Goal: Task Accomplishment & Management: Complete application form

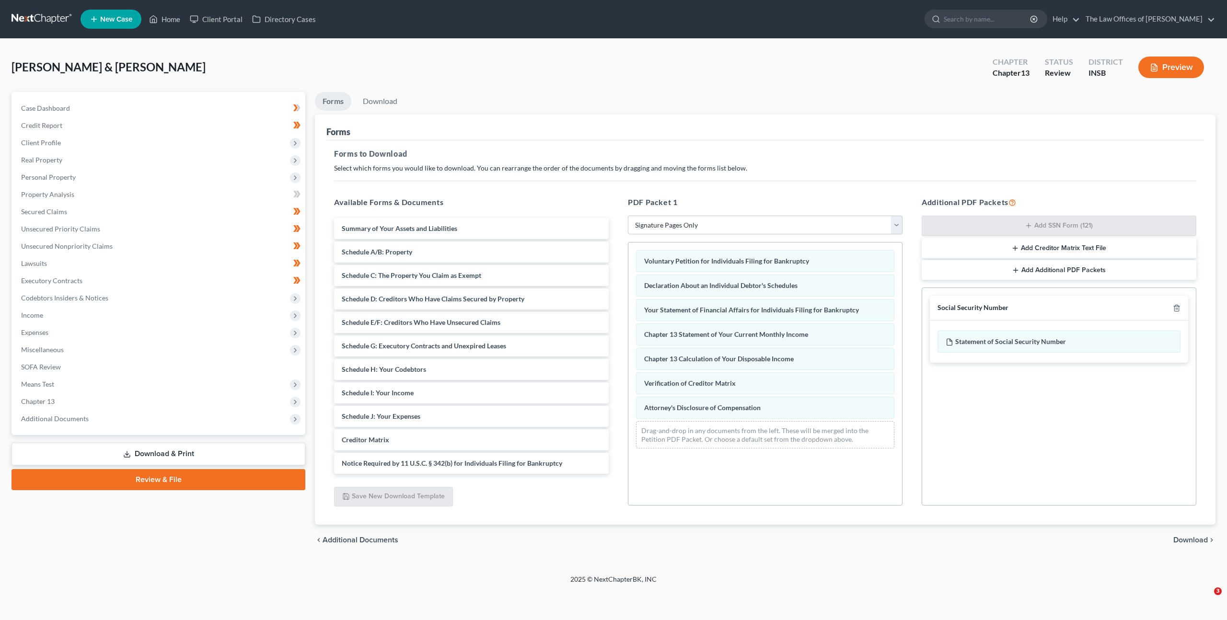
select select "3"
click at [47, 14] on link at bounding box center [41, 19] width 61 height 17
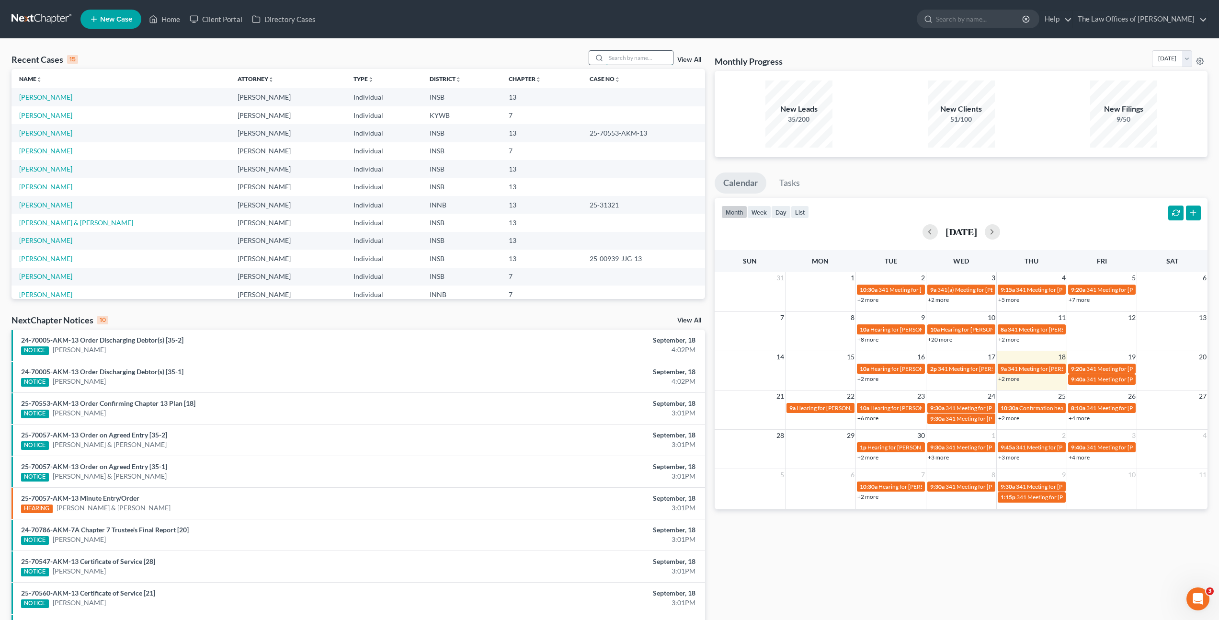
drag, startPoint x: 648, startPoint y: 56, endPoint x: 654, endPoint y: 55, distance: 5.4
click at [648, 56] on input "search" at bounding box center [639, 58] width 67 height 14
type input "norton"
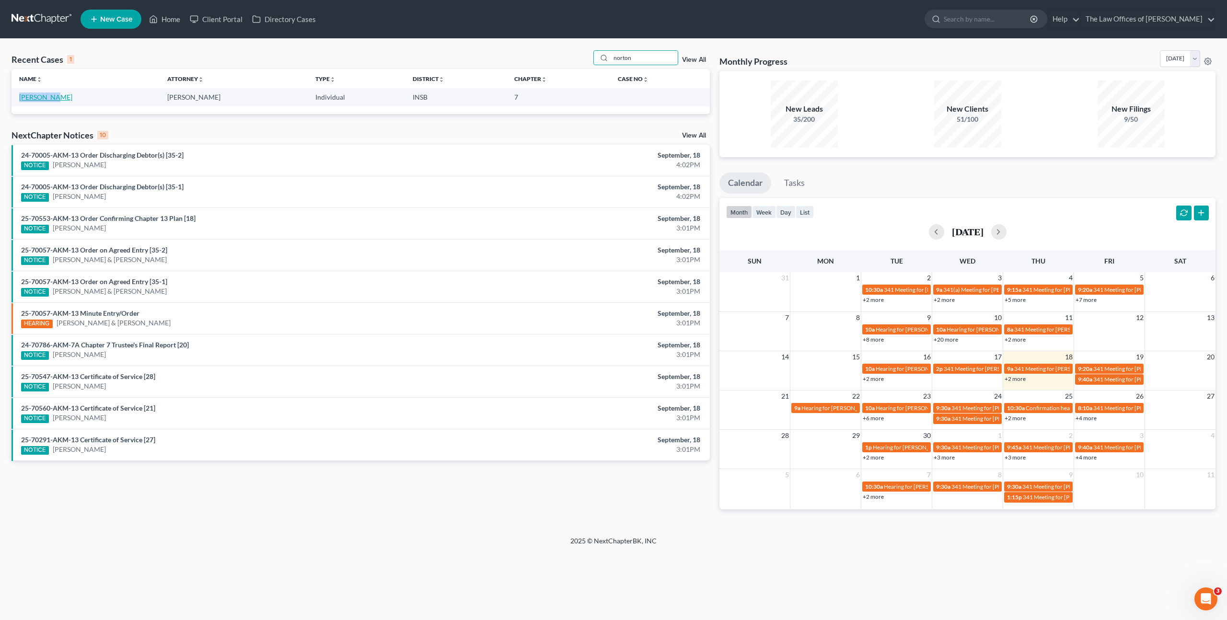
click at [50, 93] on td "[PERSON_NAME]" at bounding box center [85, 97] width 148 height 18
click at [50, 93] on link "[PERSON_NAME]" at bounding box center [45, 97] width 53 height 8
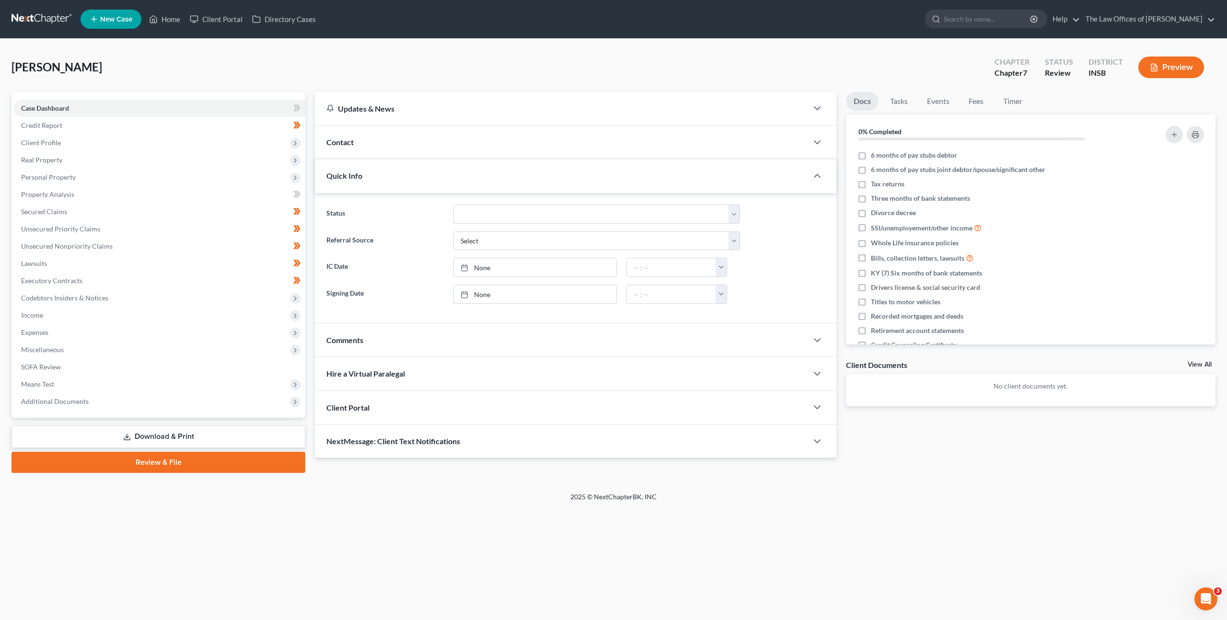
click at [37, 20] on link at bounding box center [41, 19] width 61 height 17
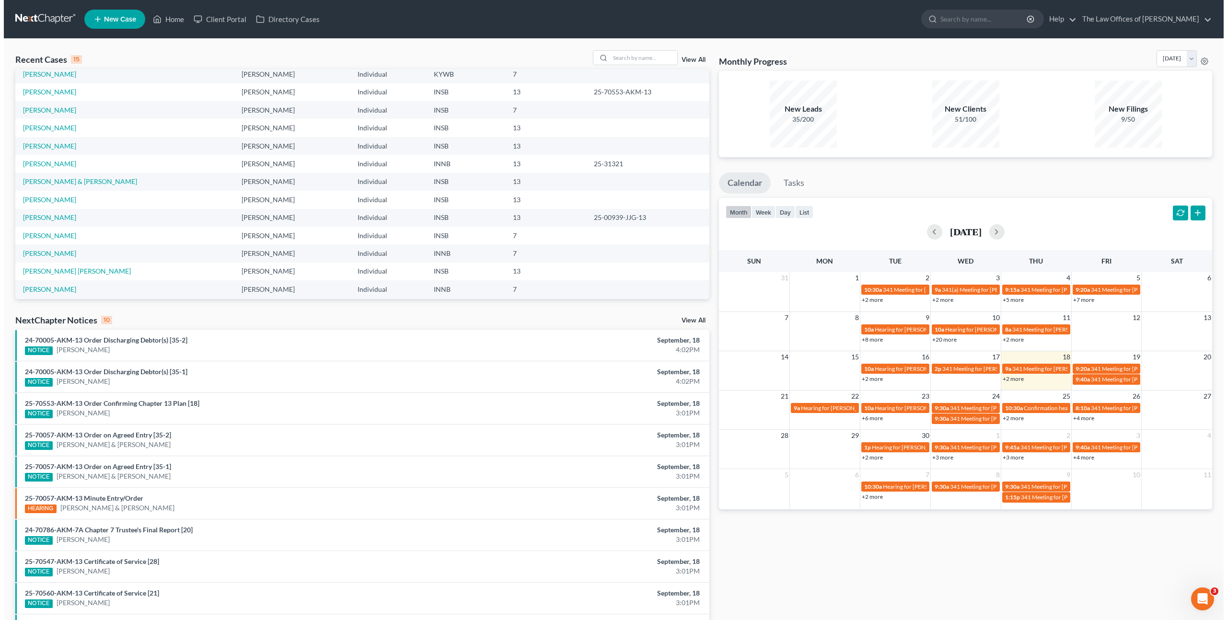
scroll to position [66, 0]
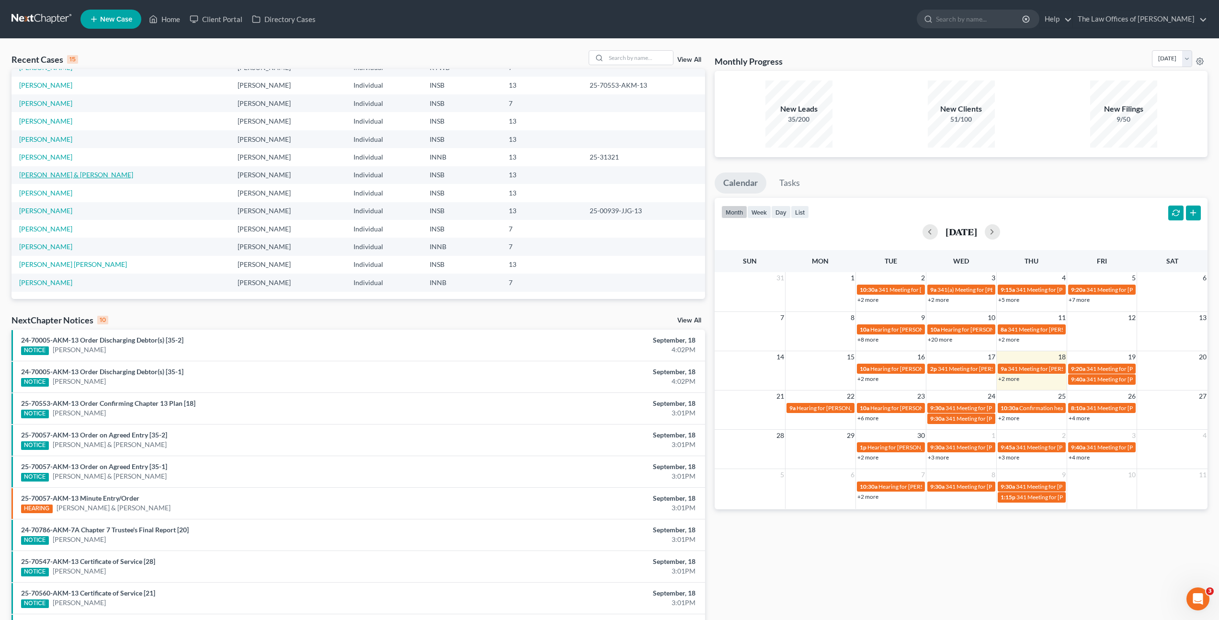
click at [44, 173] on link "[PERSON_NAME] & [PERSON_NAME]" at bounding box center [76, 175] width 114 height 8
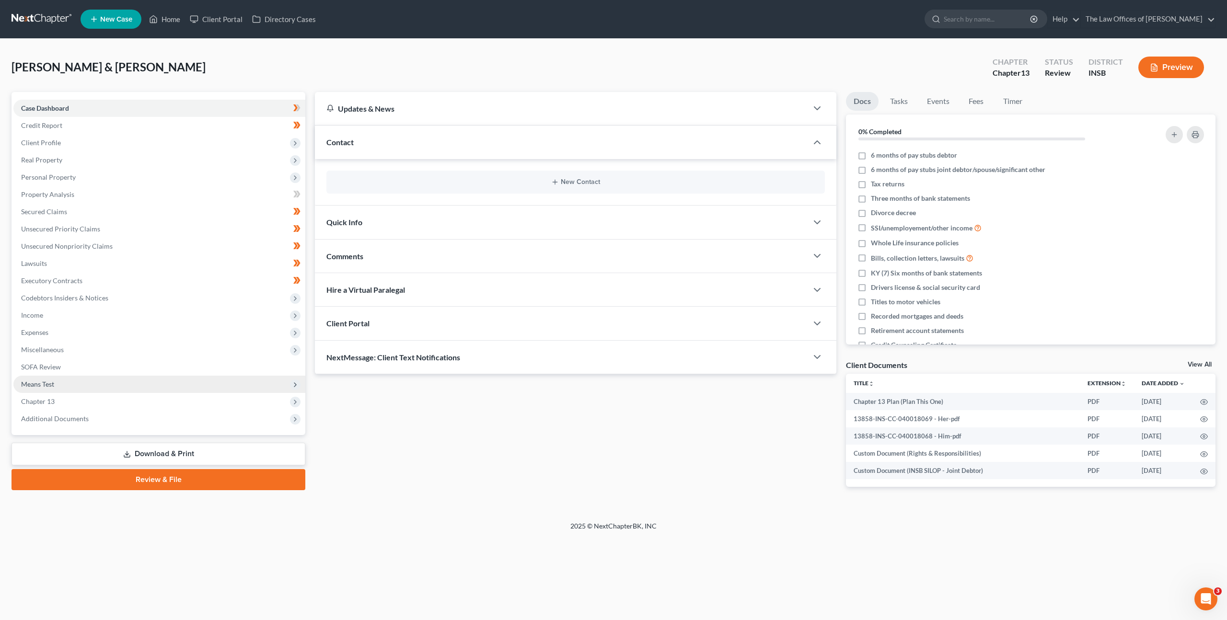
click at [100, 384] on span "Means Test" at bounding box center [159, 384] width 292 height 17
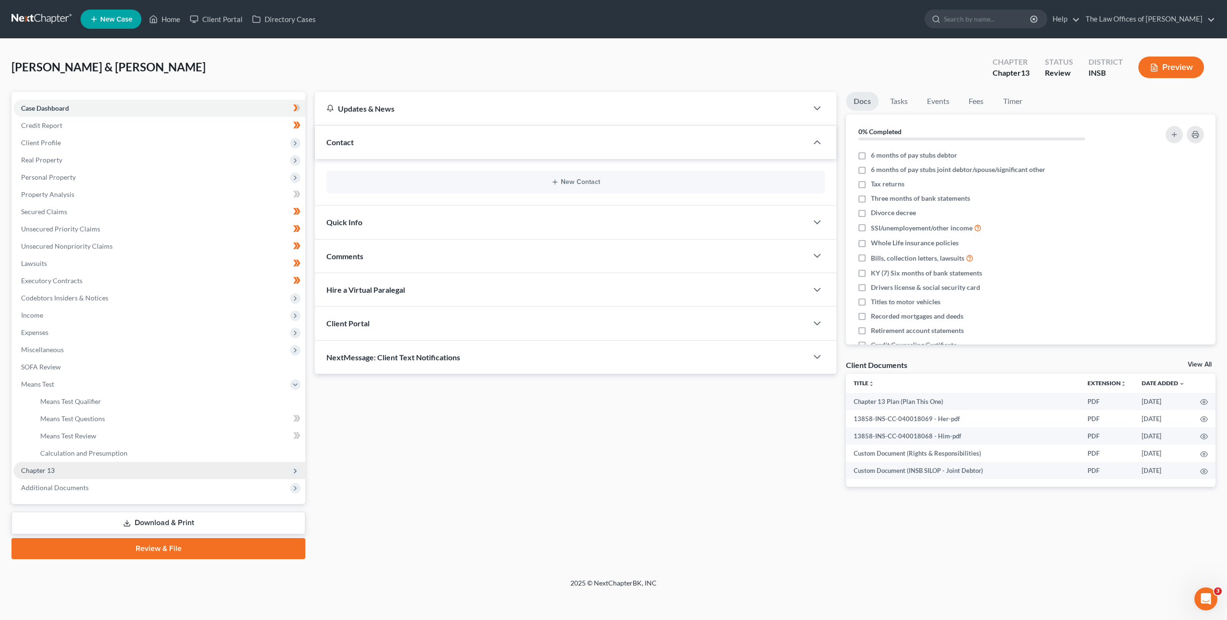
click at [80, 465] on span "Chapter 13" at bounding box center [159, 470] width 292 height 17
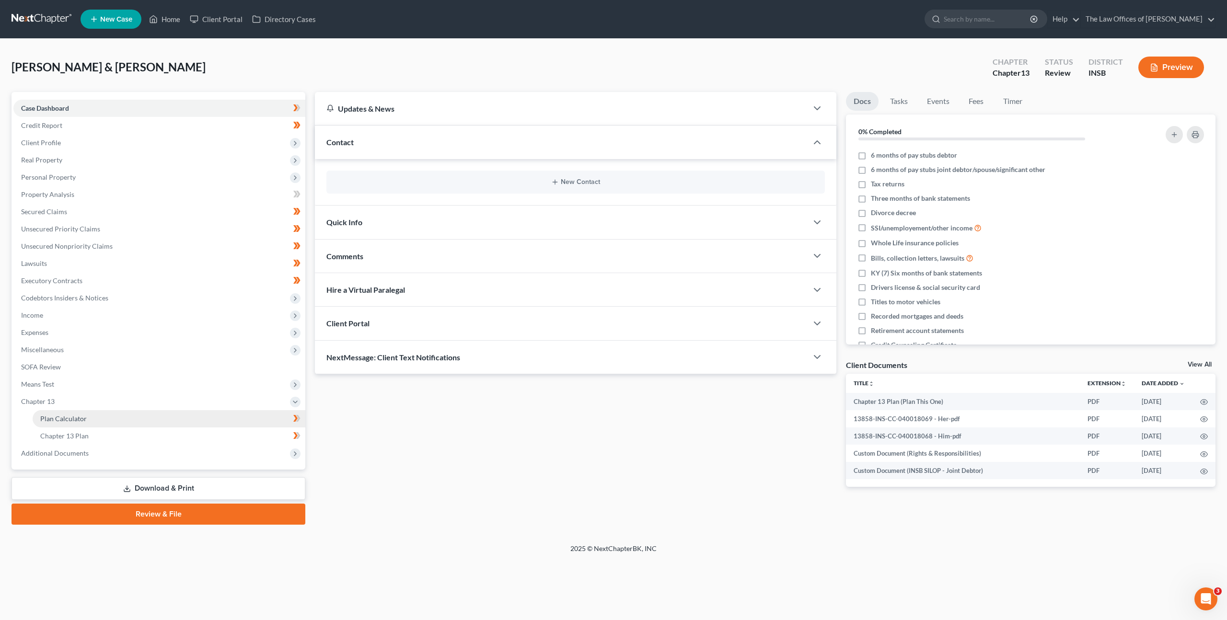
click at [110, 423] on link "Plan Calculator" at bounding box center [169, 418] width 273 height 17
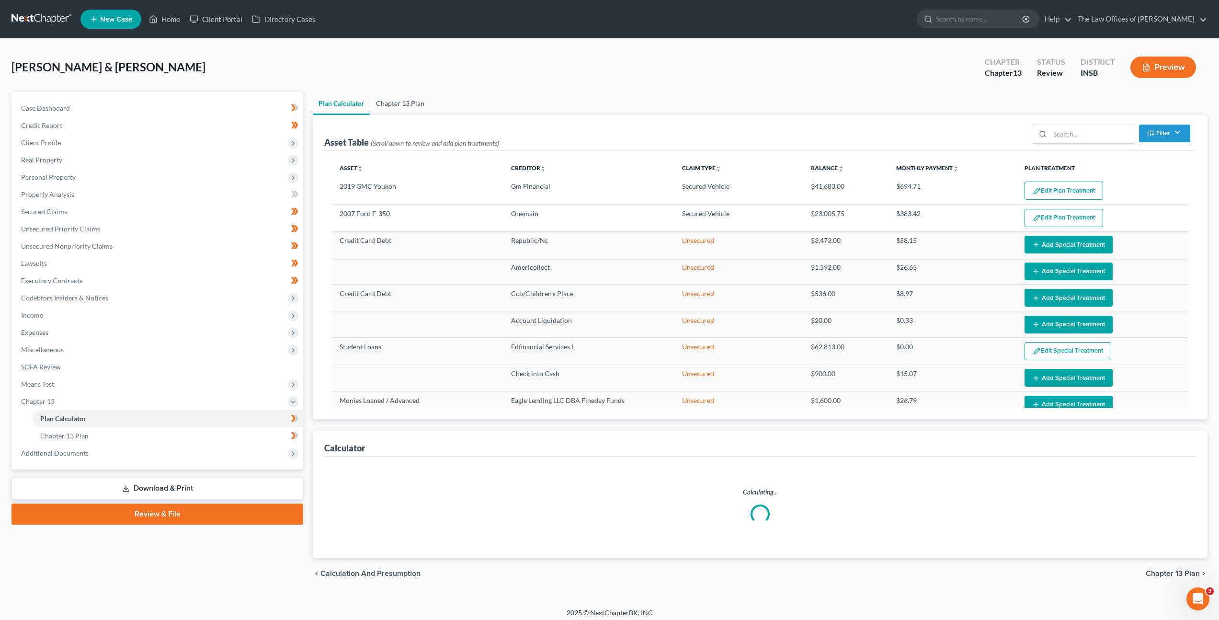
click at [397, 93] on link "Chapter 13 Plan" at bounding box center [400, 103] width 60 height 23
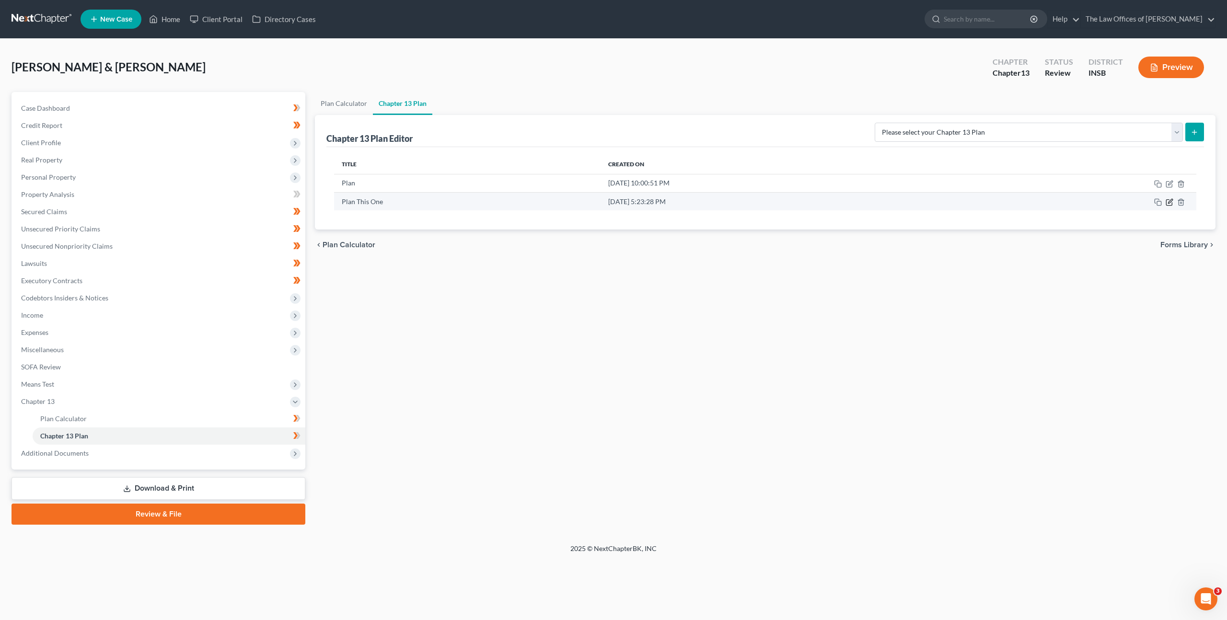
click at [1168, 202] on icon "button" at bounding box center [1169, 202] width 8 height 8
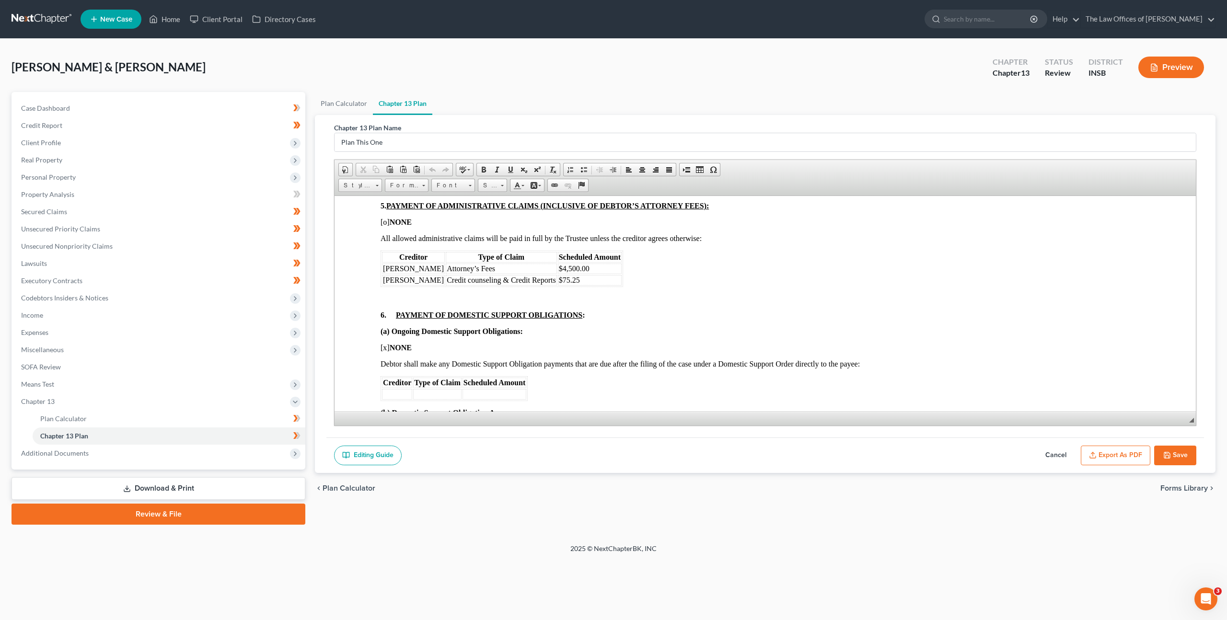
scroll to position [713, 0]
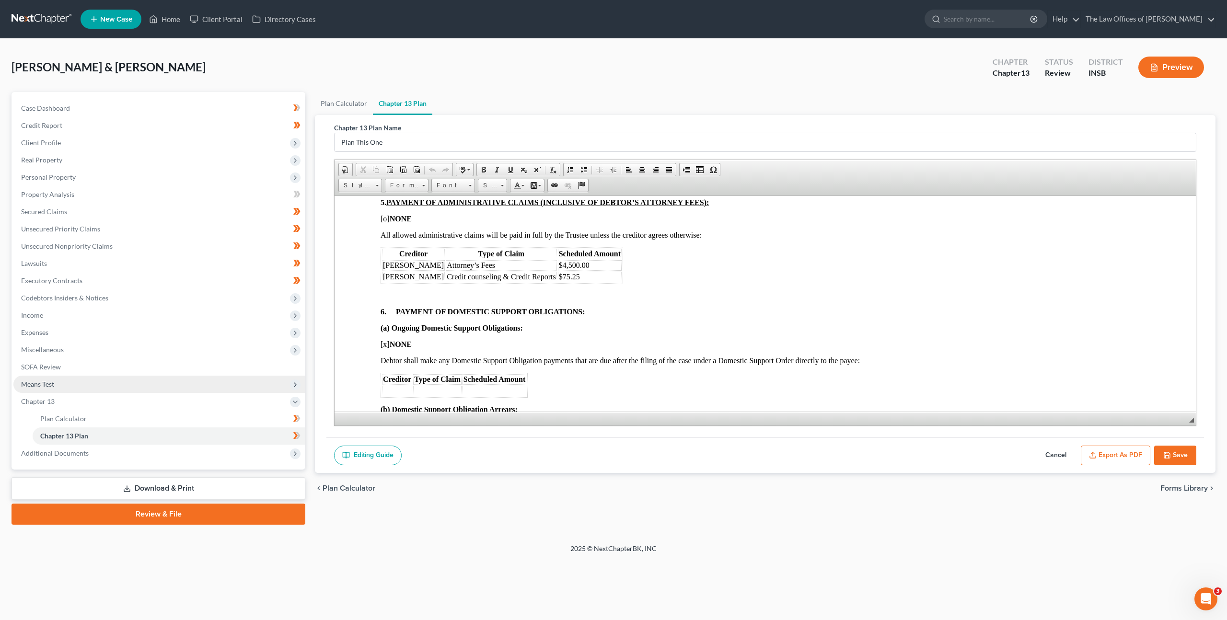
click at [154, 384] on span "Means Test" at bounding box center [159, 384] width 292 height 17
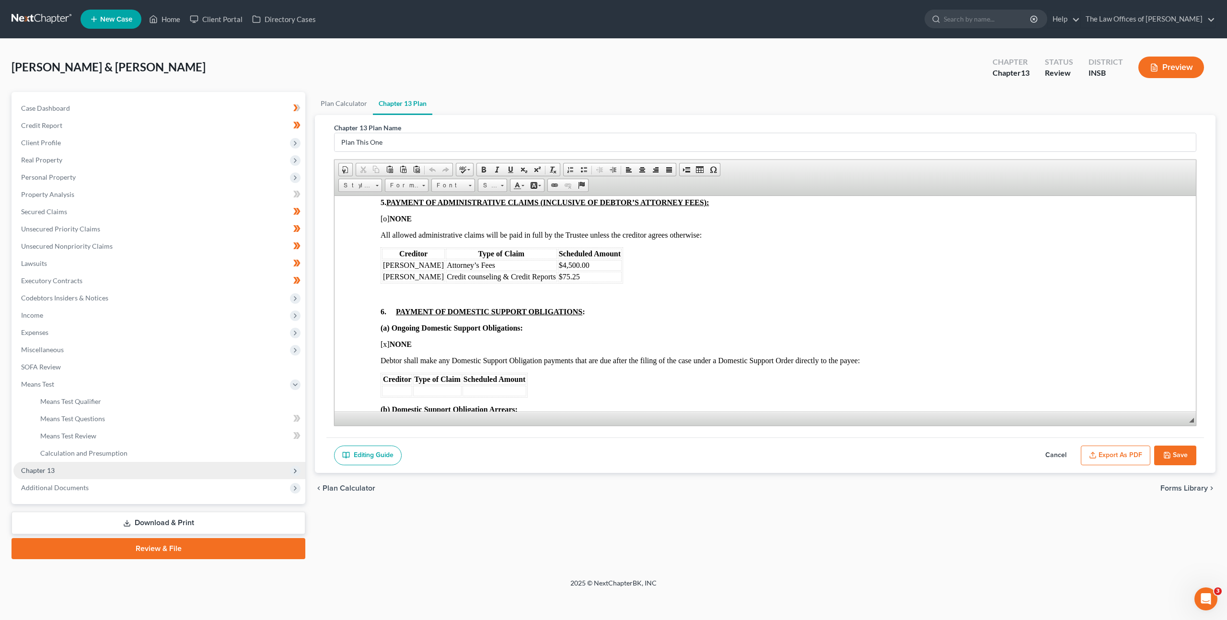
click at [117, 475] on span "Chapter 13" at bounding box center [159, 470] width 292 height 17
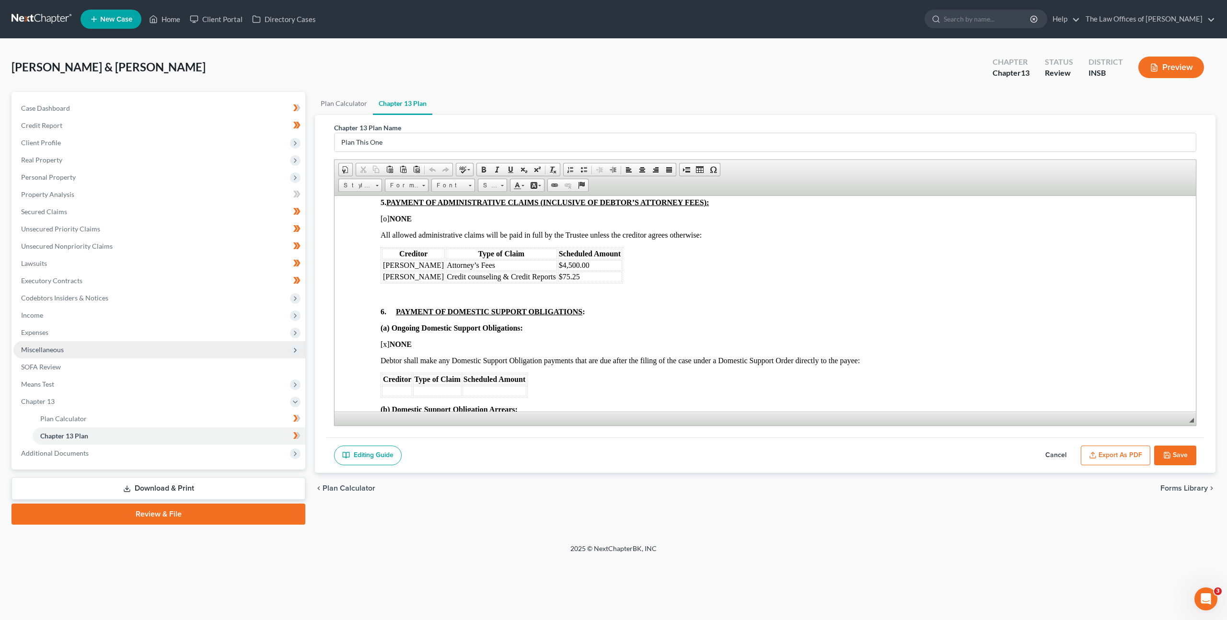
click at [103, 347] on span "Miscellaneous" at bounding box center [159, 349] width 292 height 17
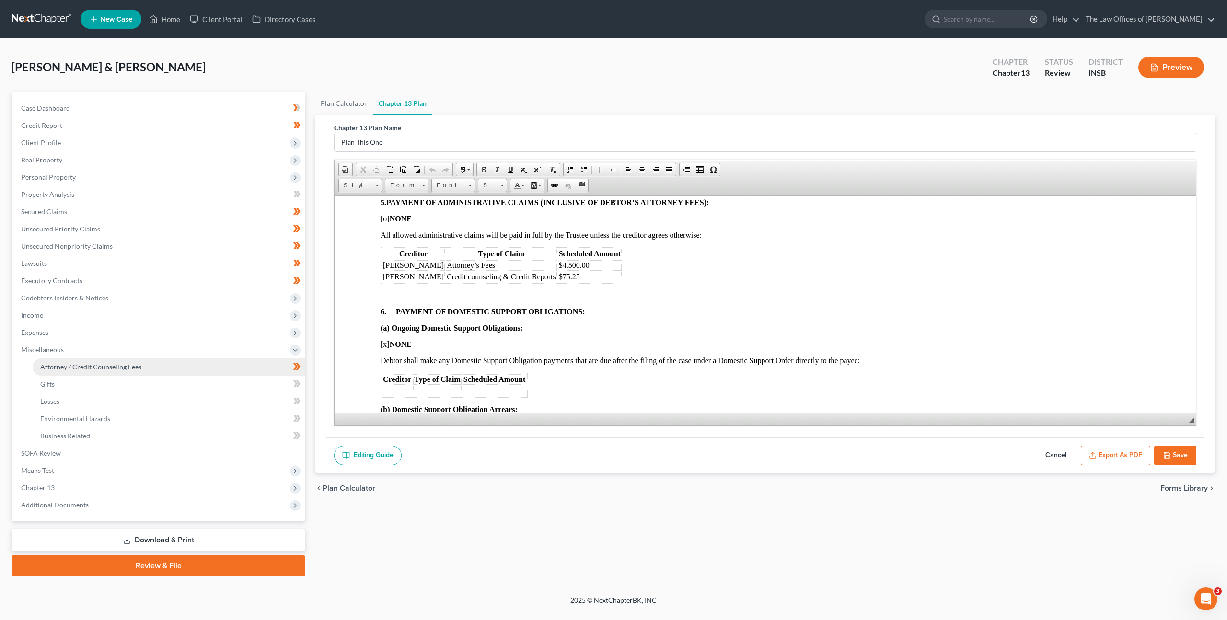
click at [113, 372] on link "Attorney / Credit Counseling Fees" at bounding box center [169, 366] width 273 height 17
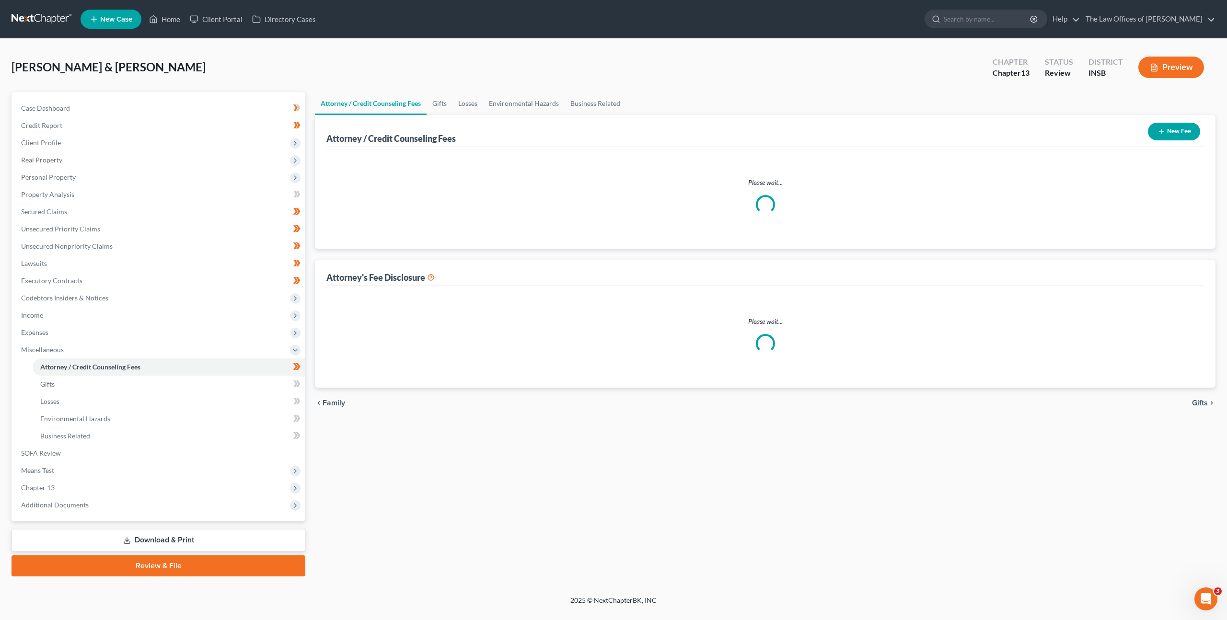
select select "17"
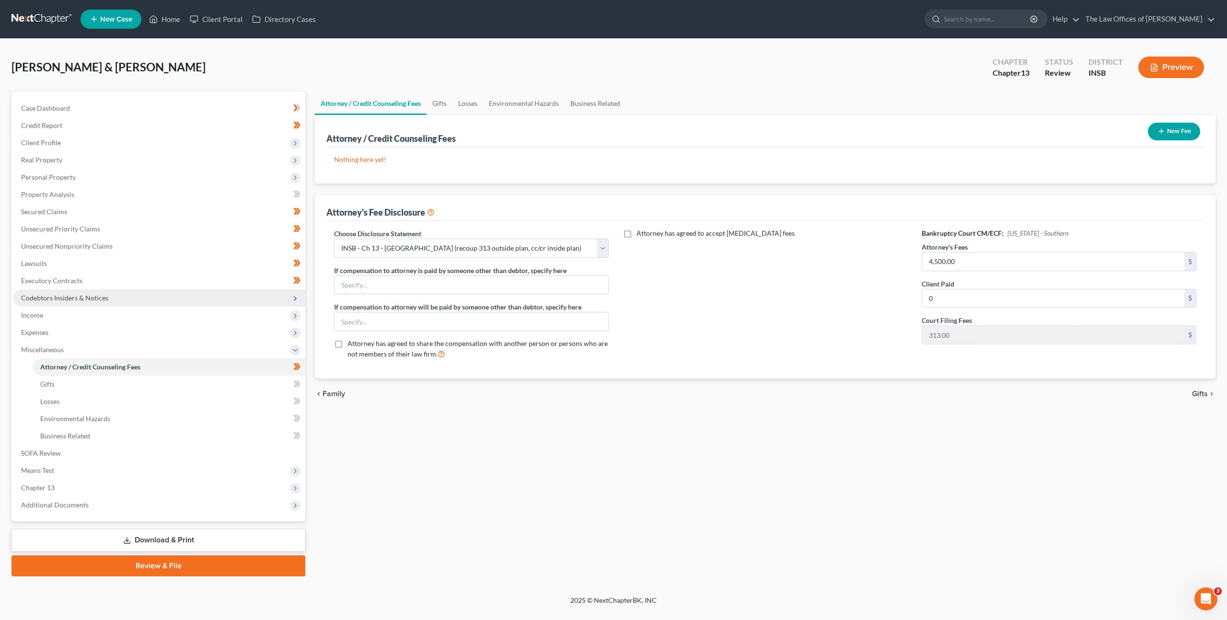
click at [175, 305] on span "Codebtors Insiders & Notices" at bounding box center [159, 297] width 292 height 17
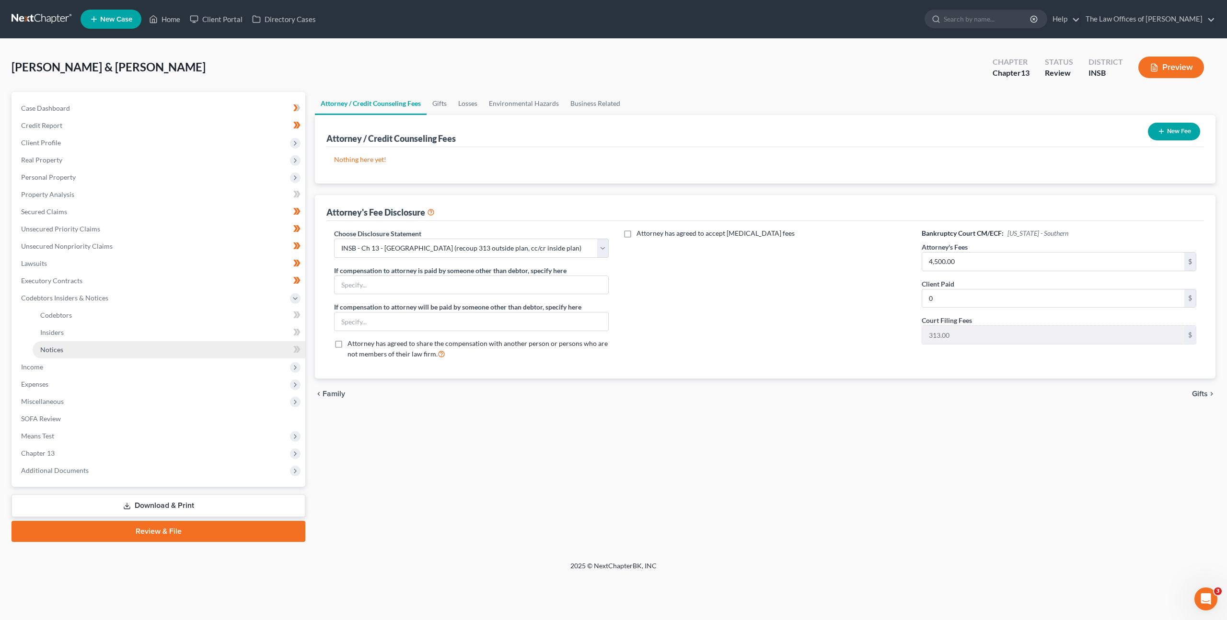
click at [134, 354] on link "Notices" at bounding box center [169, 349] width 273 height 17
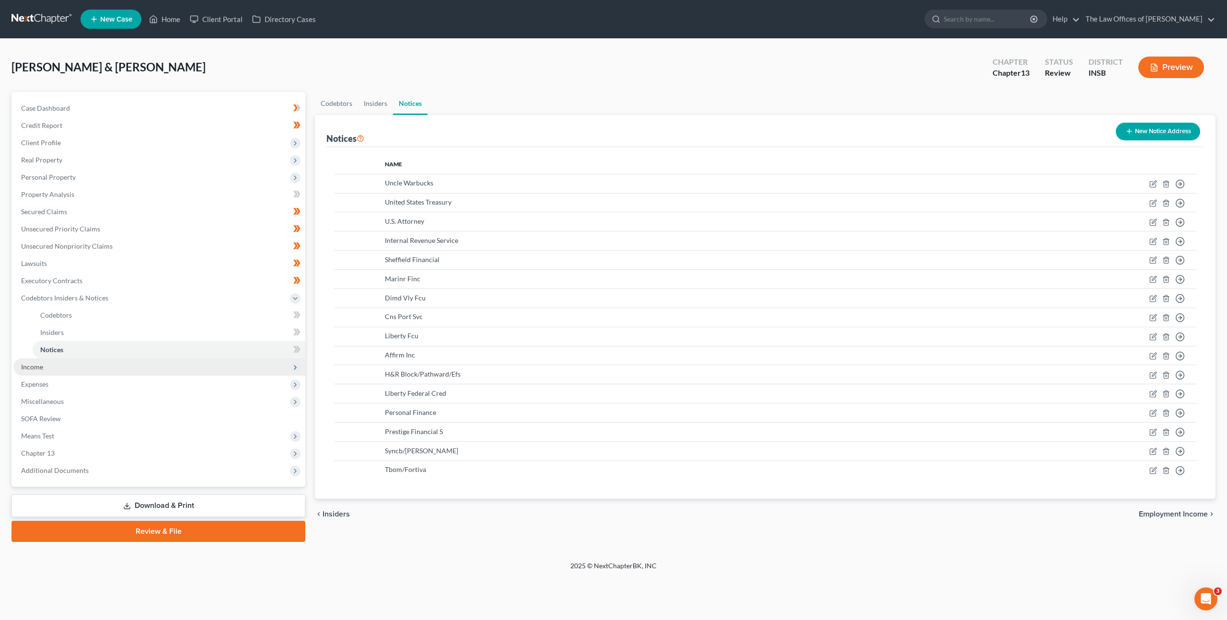
click at [146, 365] on span "Income" at bounding box center [159, 366] width 292 height 17
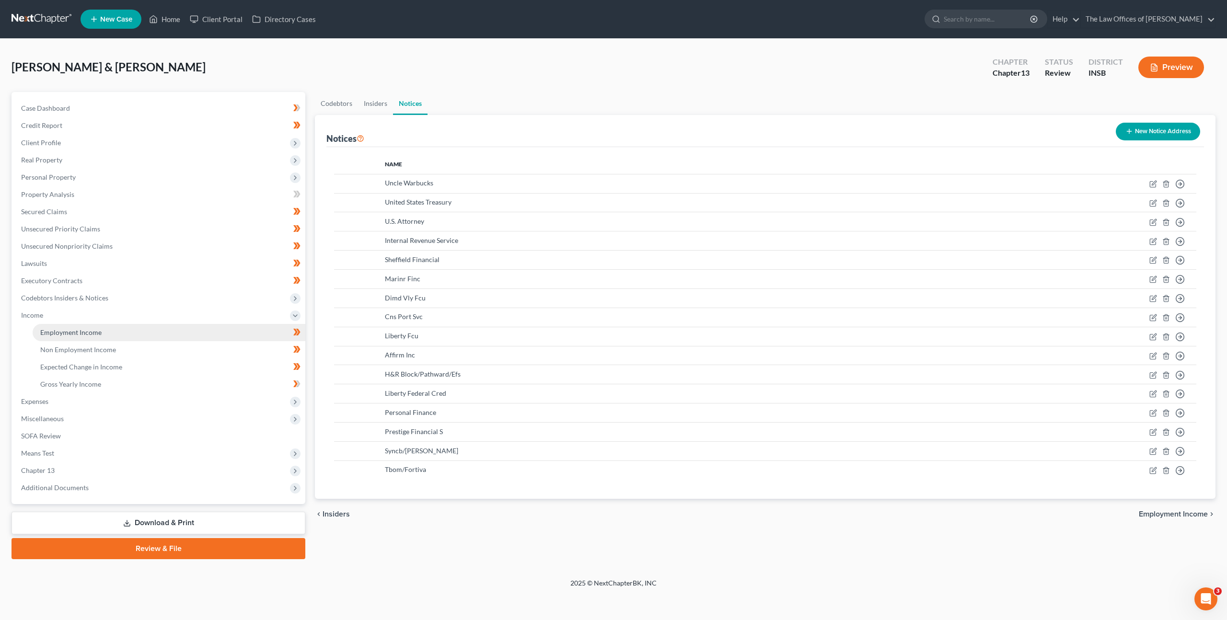
click at [153, 337] on link "Employment Income" at bounding box center [169, 332] width 273 height 17
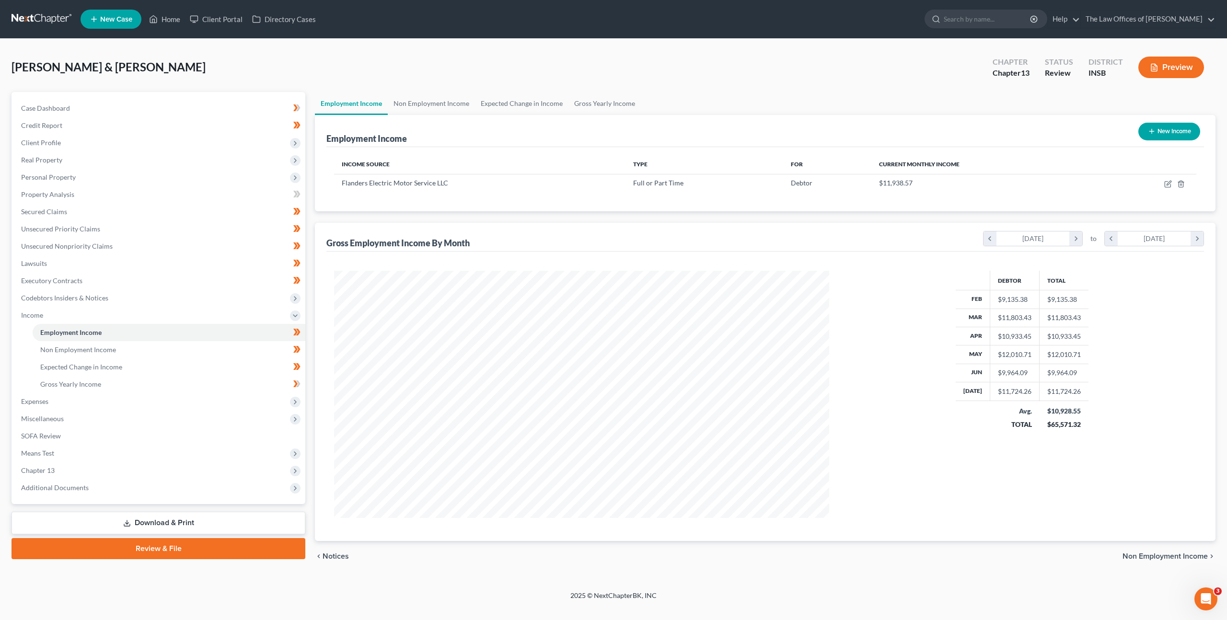
scroll to position [247, 514]
click at [1168, 185] on icon "button" at bounding box center [1168, 184] width 8 height 8
select select "0"
select select "15"
select select "2"
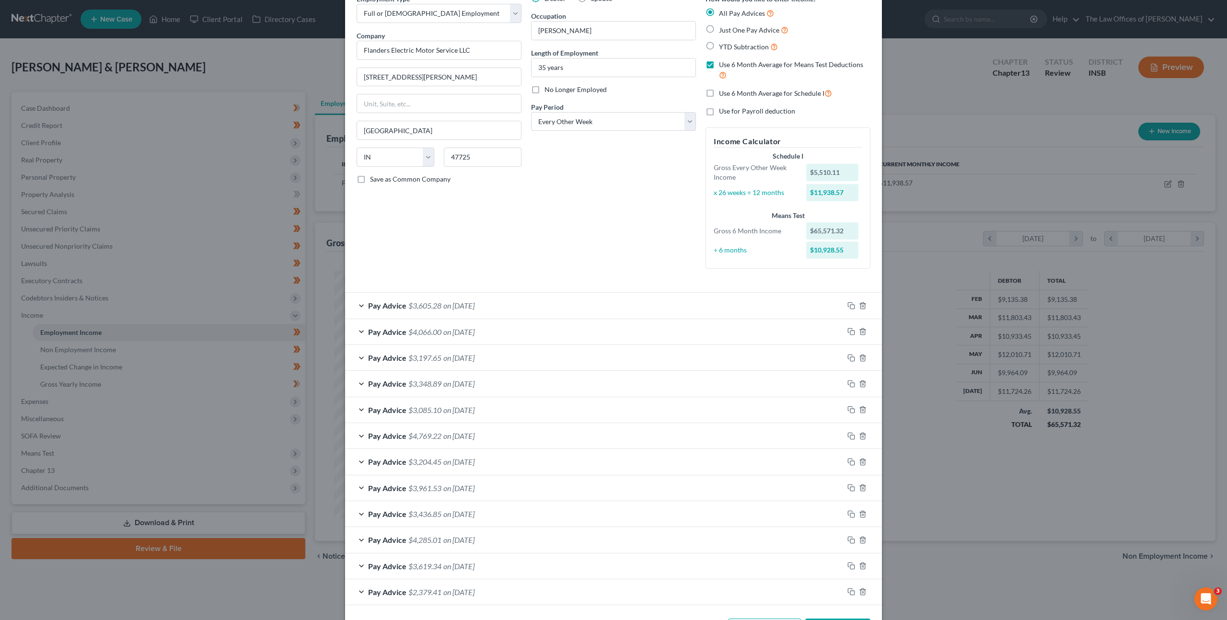
scroll to position [88, 0]
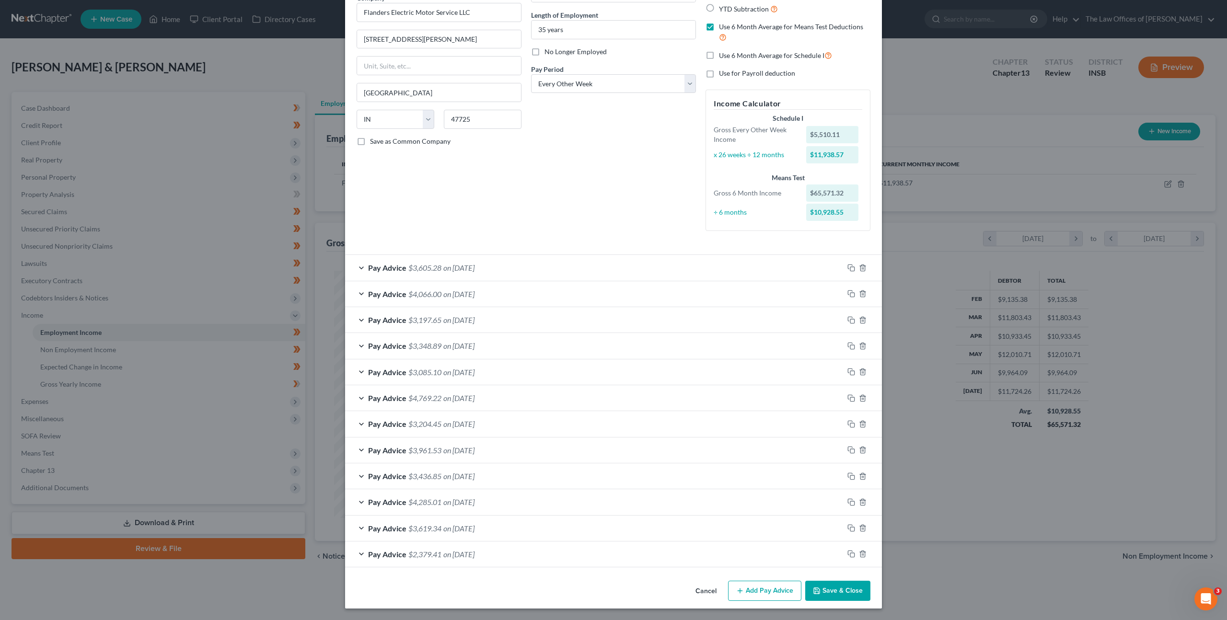
click at [703, 589] on button "Cancel" at bounding box center [706, 591] width 36 height 19
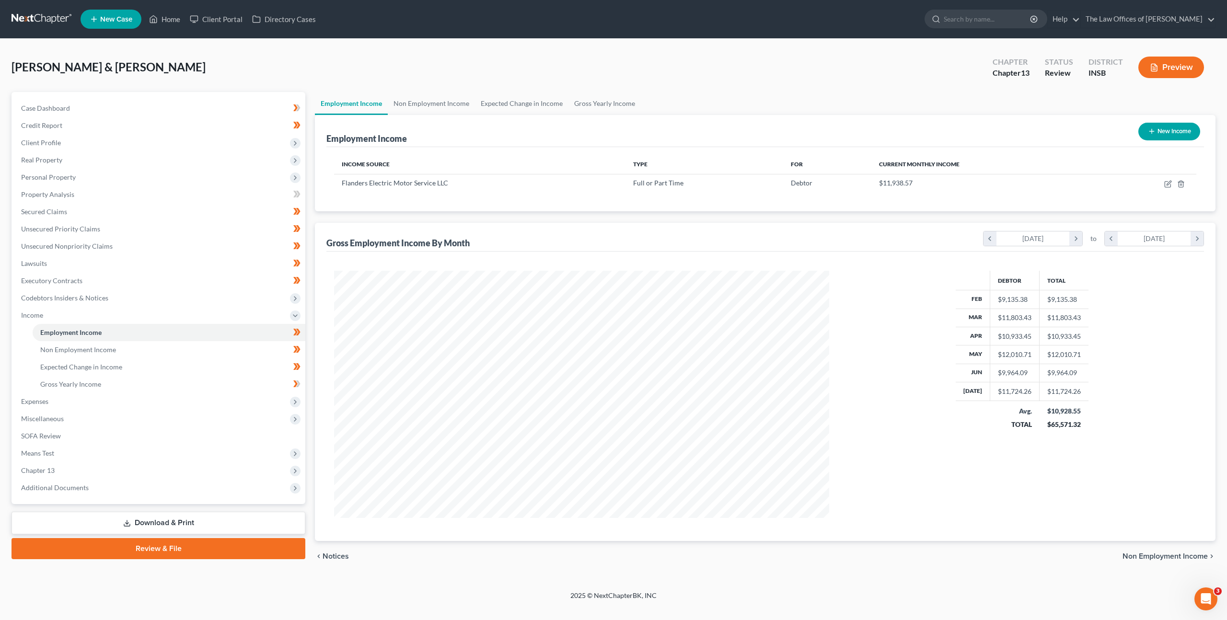
click at [43, 19] on link at bounding box center [41, 19] width 61 height 17
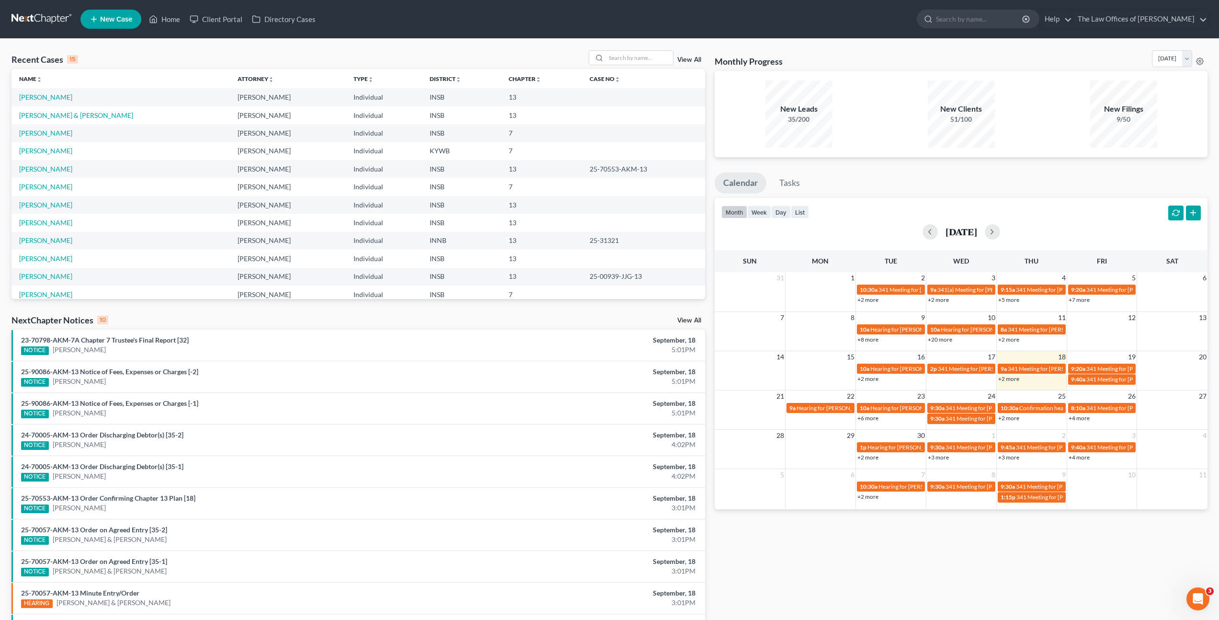
click at [292, 310] on div "Recent Cases 15 View All Name unfold_more expand_more expand_less Attorney unfo…" at bounding box center [358, 355] width 703 height 610
click at [40, 132] on link "Norton, Willard" at bounding box center [45, 133] width 53 height 8
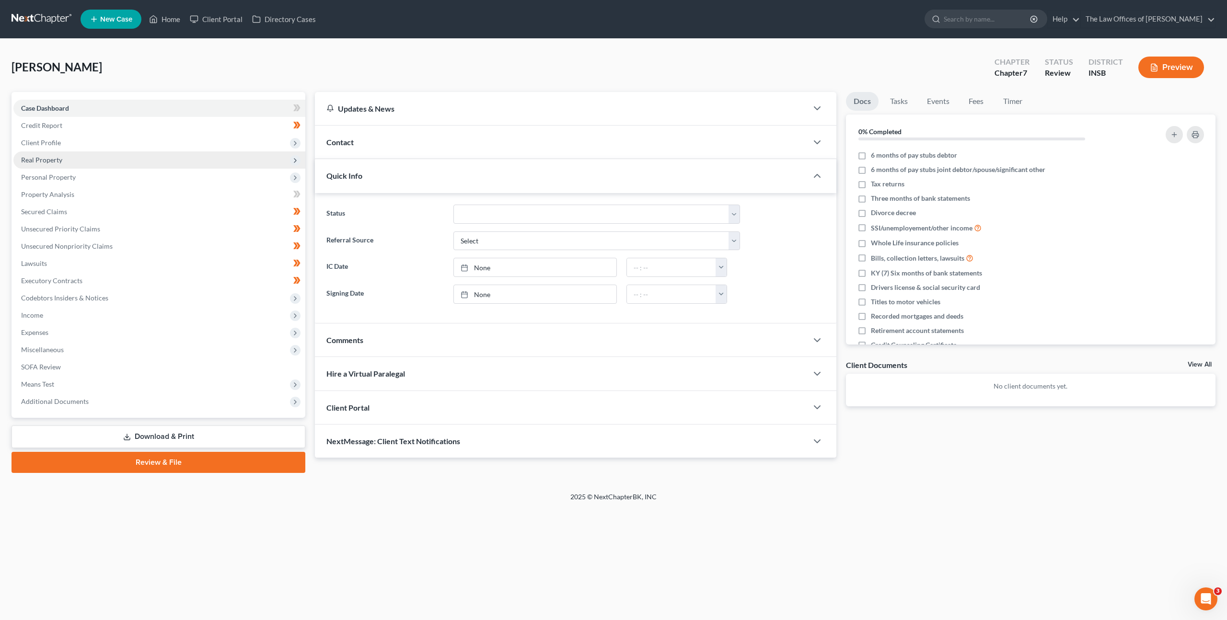
click at [113, 164] on span "Real Property" at bounding box center [159, 159] width 292 height 17
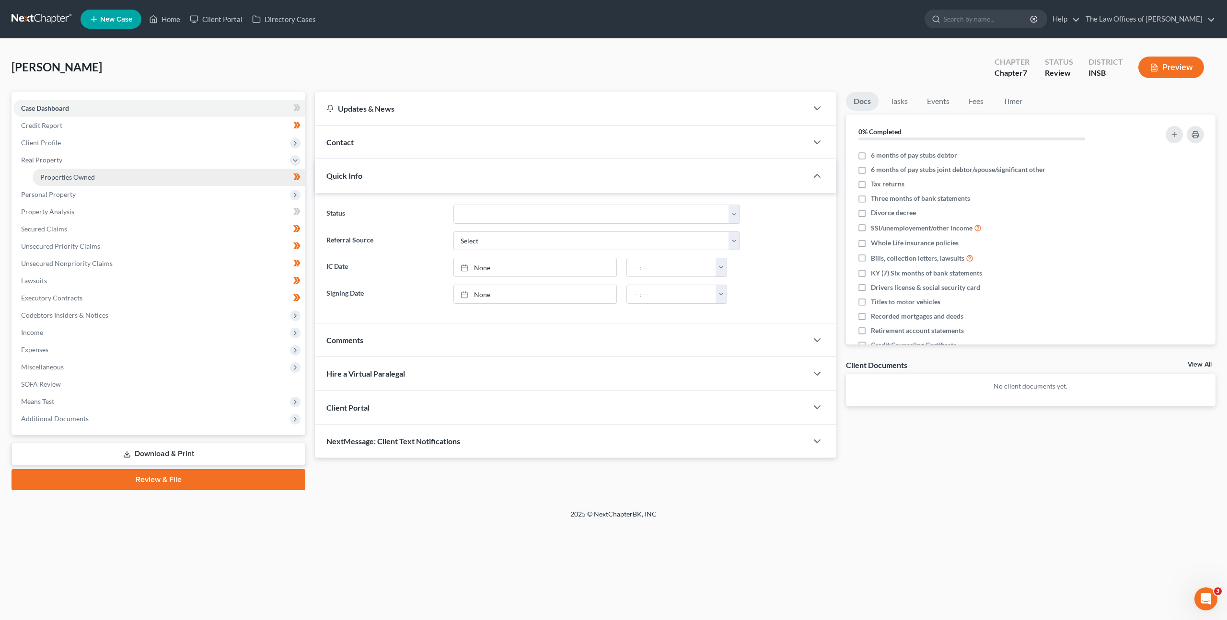
click at [109, 181] on link "Properties Owned" at bounding box center [169, 177] width 273 height 17
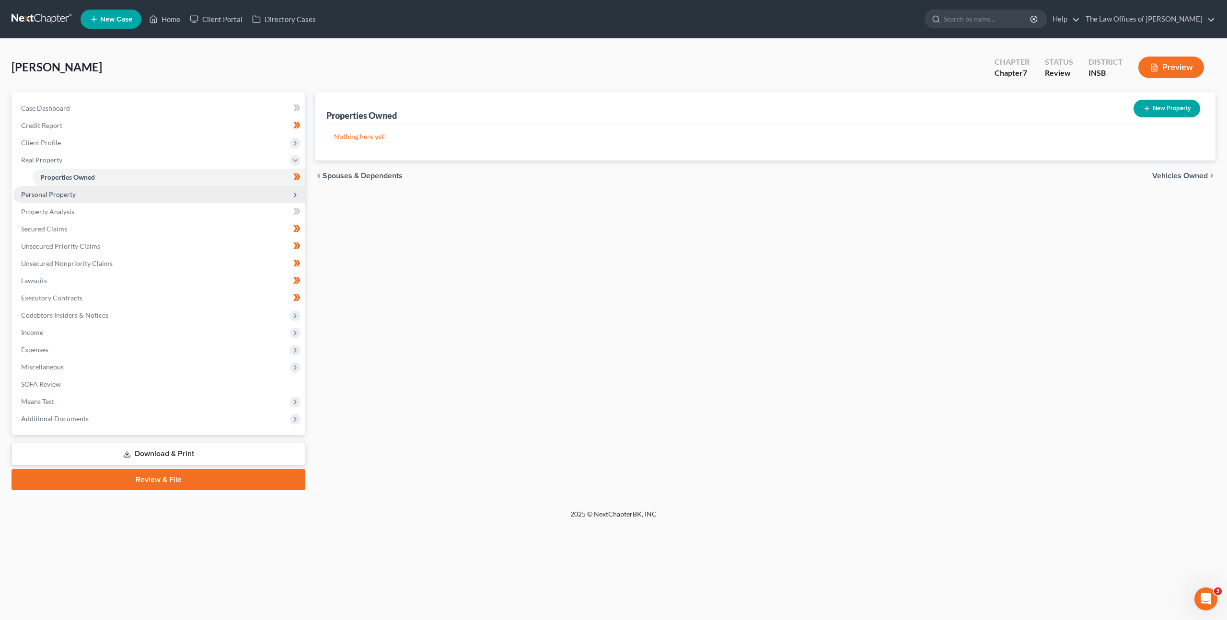
click at [103, 199] on span "Personal Property" at bounding box center [159, 194] width 292 height 17
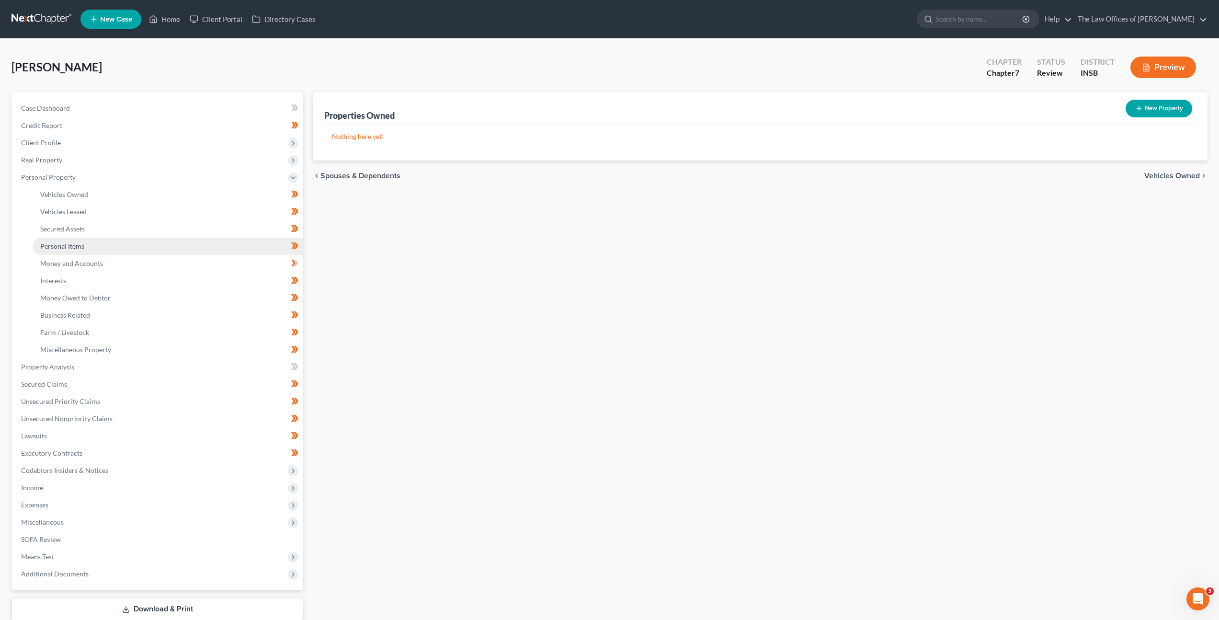
click at [110, 241] on link "Personal Items" at bounding box center [168, 246] width 271 height 17
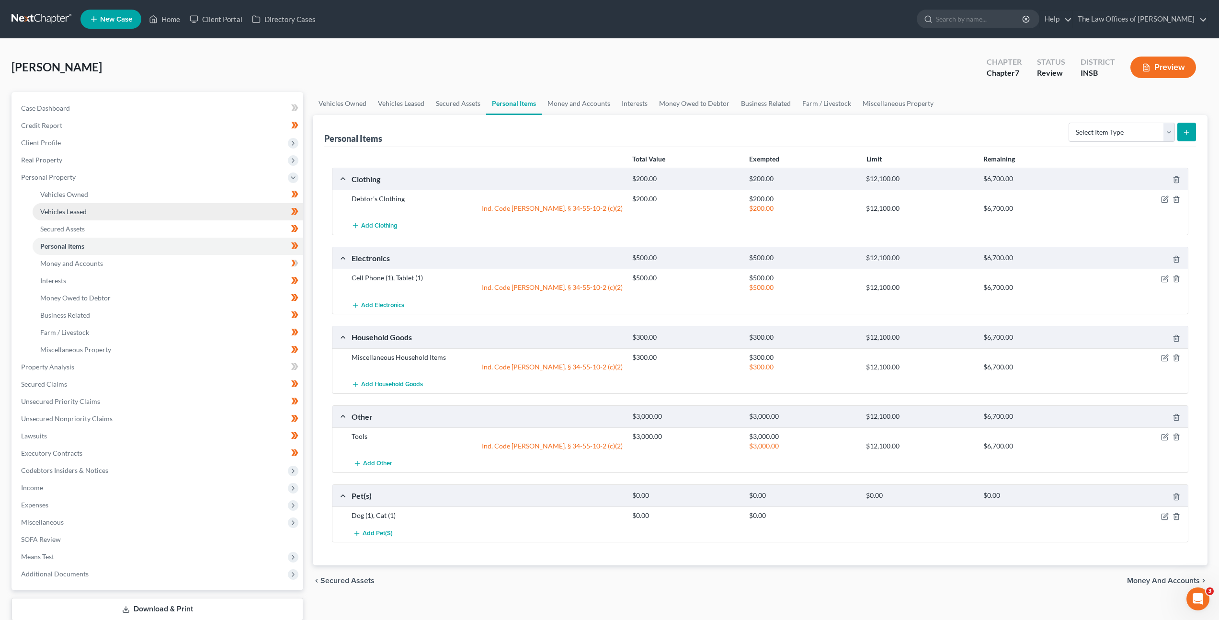
click at [119, 219] on link "Vehicles Leased" at bounding box center [168, 211] width 271 height 17
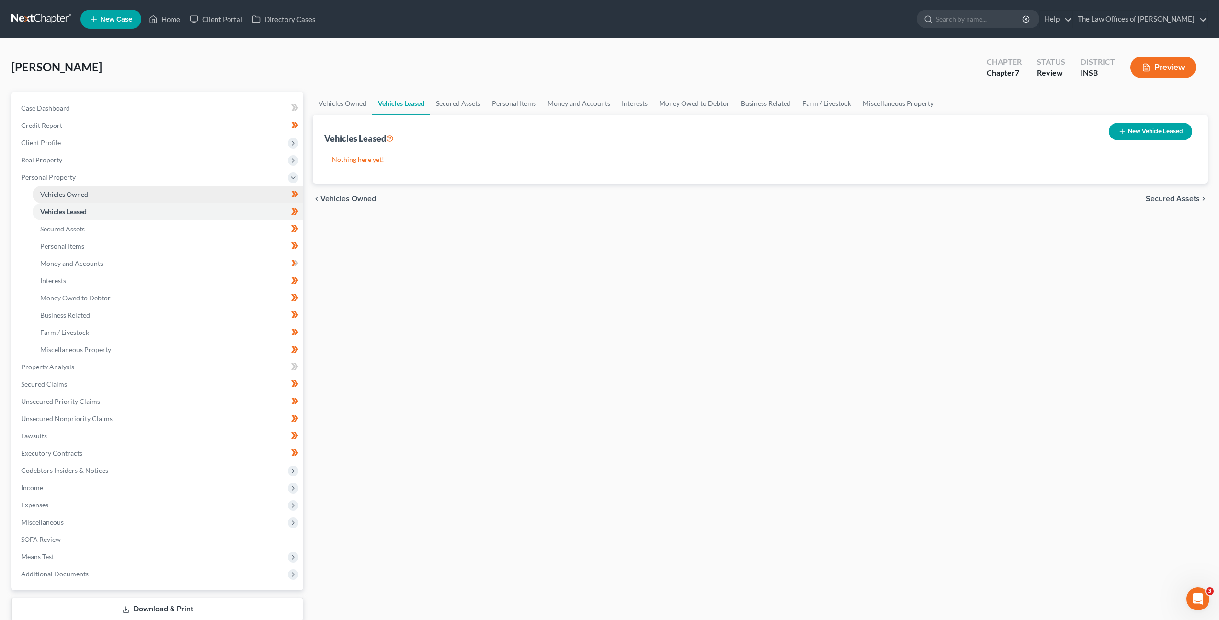
click at [126, 202] on link "Vehicles Owned" at bounding box center [168, 194] width 271 height 17
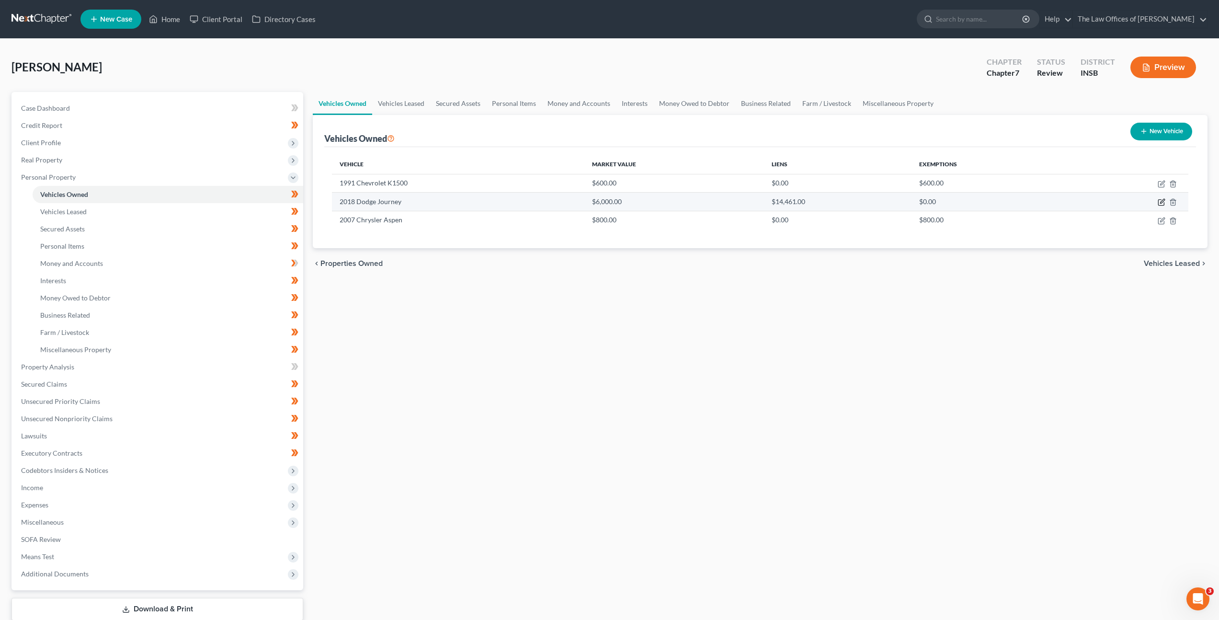
click at [1159, 200] on icon "button" at bounding box center [1162, 203] width 6 height 6
select select "0"
select select "8"
select select "2"
select select "0"
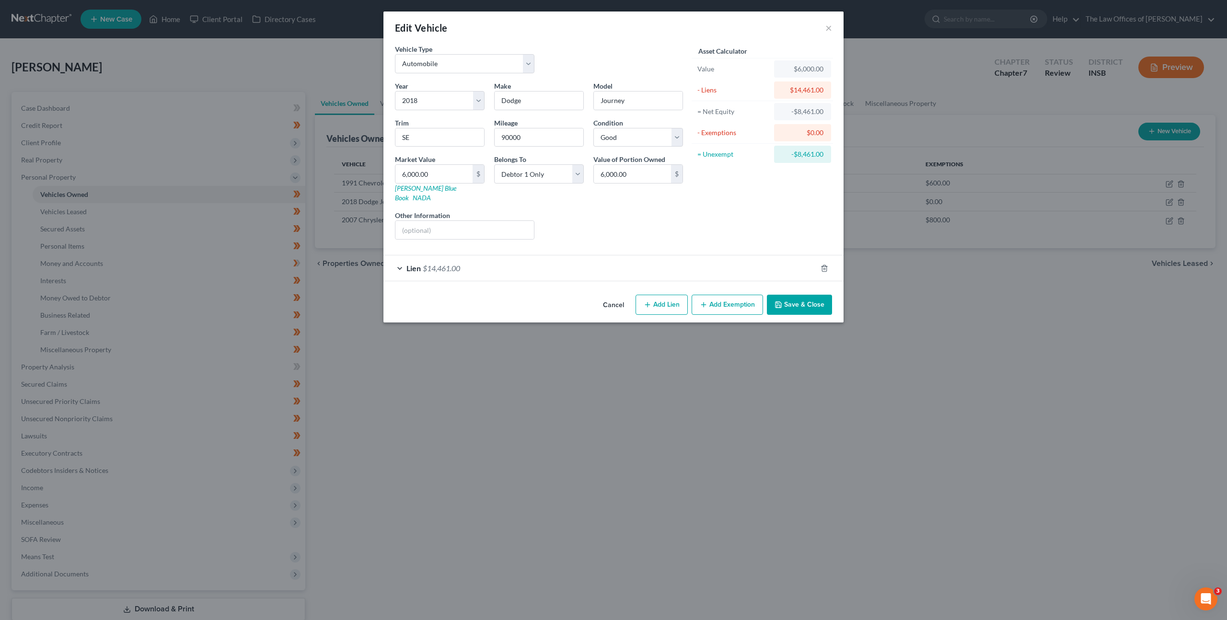
click at [562, 255] on div "Lien $14,461.00" at bounding box center [599, 267] width 433 height 25
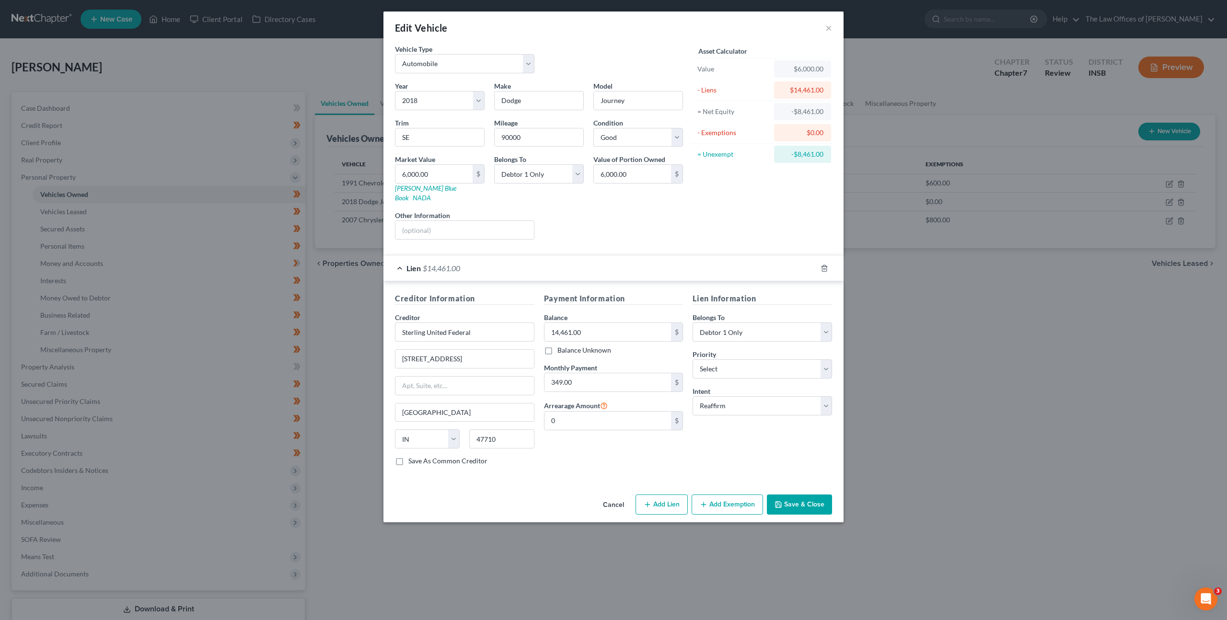
click at [574, 256] on div "Lien $14,461.00" at bounding box center [599, 267] width 433 height 25
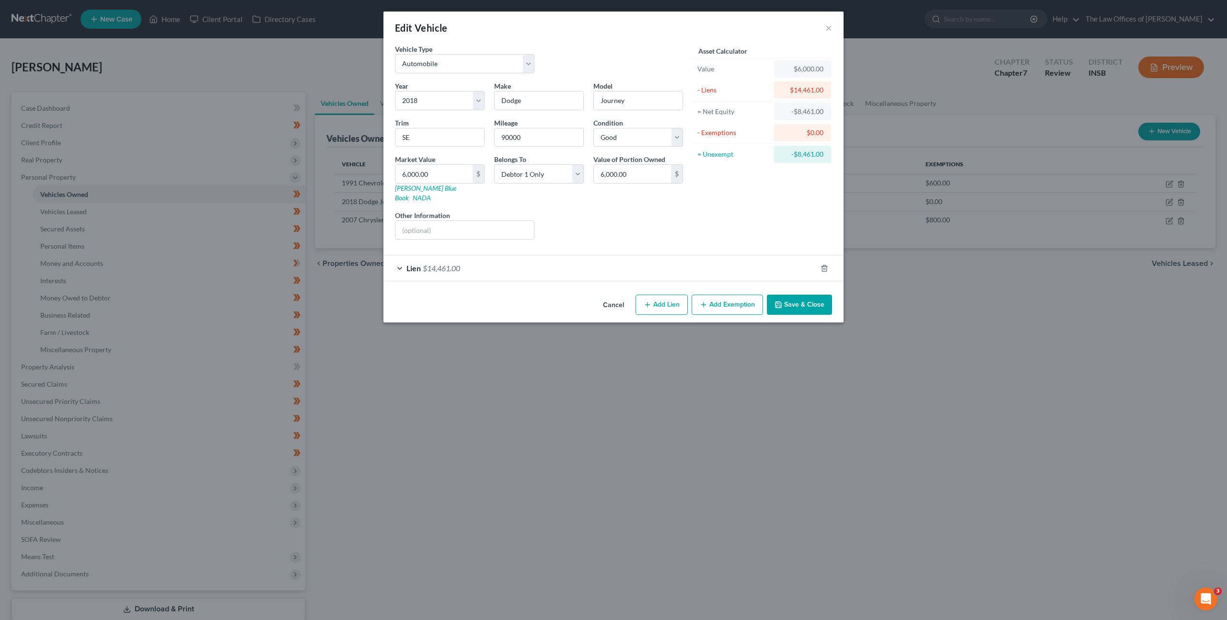
click at [610, 296] on button "Cancel" at bounding box center [613, 305] width 36 height 19
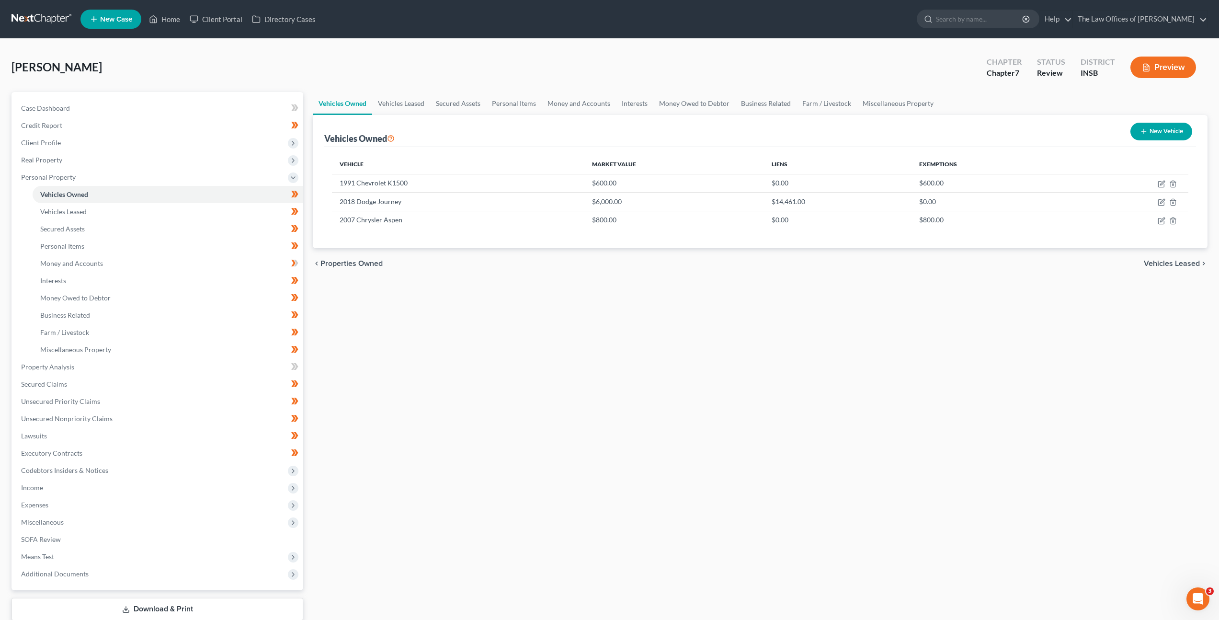
drag, startPoint x: 549, startPoint y: 357, endPoint x: 133, endPoint y: 408, distance: 419.1
click at [546, 357] on div "Vehicles Owned Vehicles Leased Secured Assets Personal Items Money and Accounts…" at bounding box center [760, 368] width 905 height 553
click at [106, 431] on link "Lawsuits" at bounding box center [158, 435] width 290 height 17
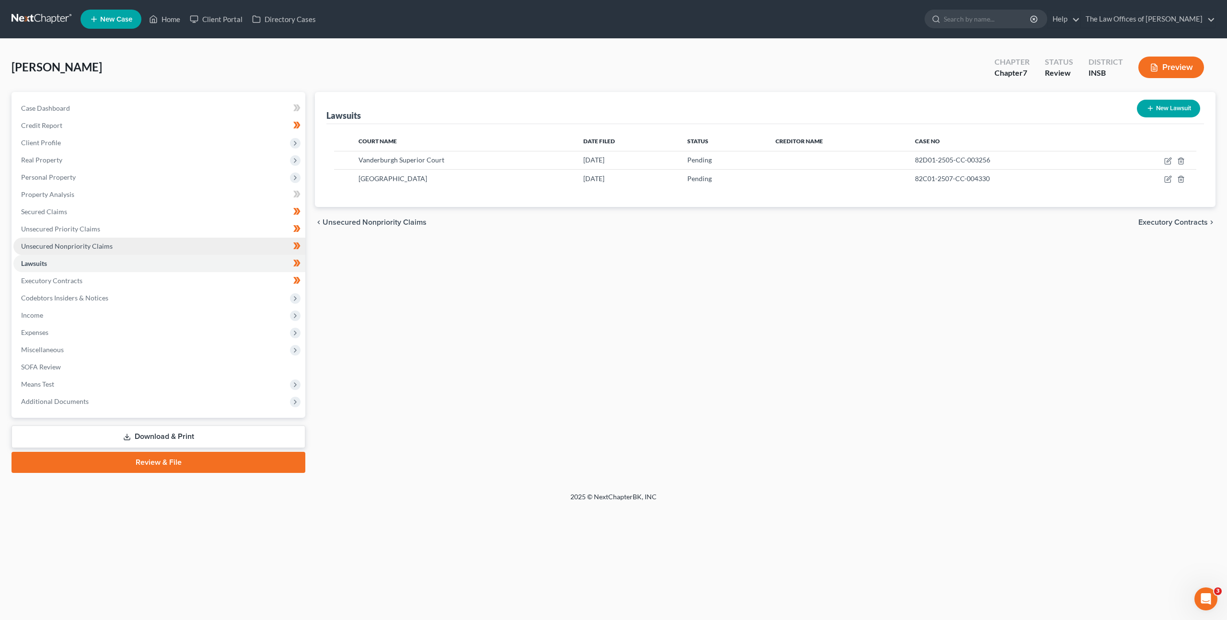
click at [114, 242] on link "Unsecured Nonpriority Claims" at bounding box center [159, 246] width 292 height 17
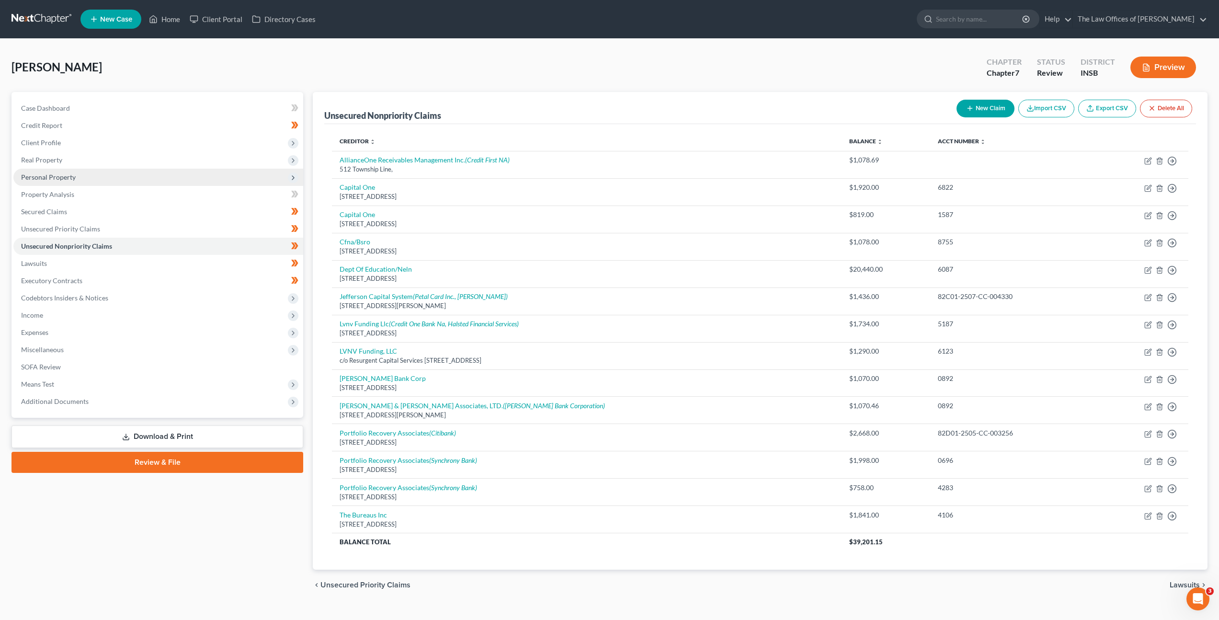
click at [146, 176] on span "Personal Property" at bounding box center [158, 177] width 290 height 17
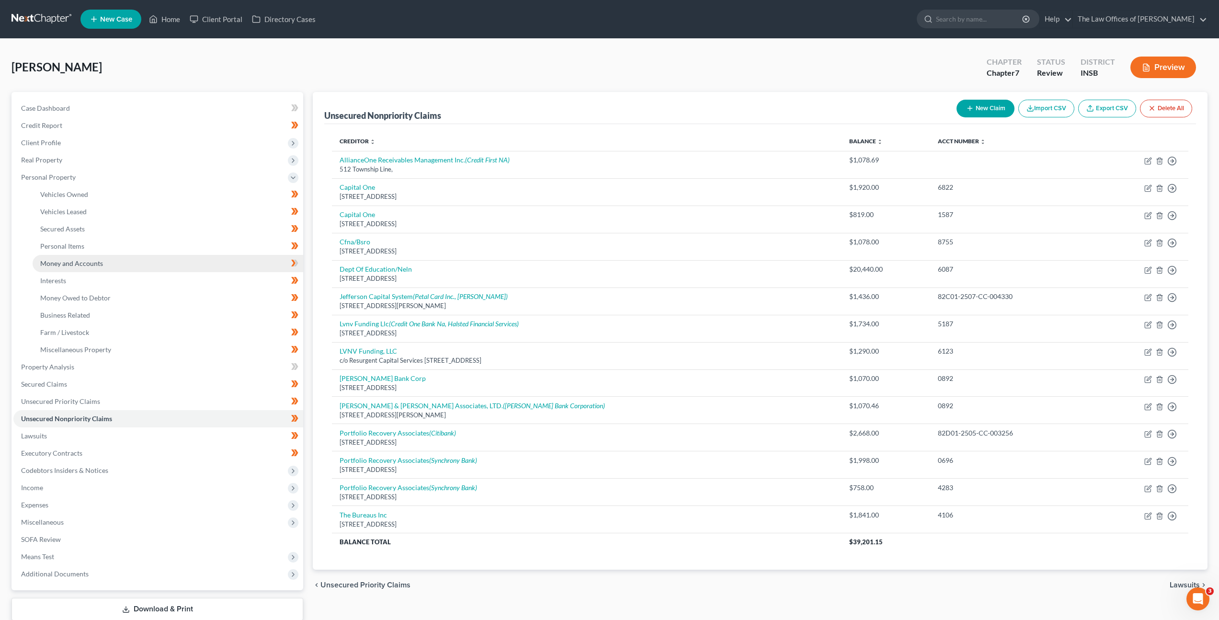
click at [136, 256] on link "Money and Accounts" at bounding box center [168, 263] width 271 height 17
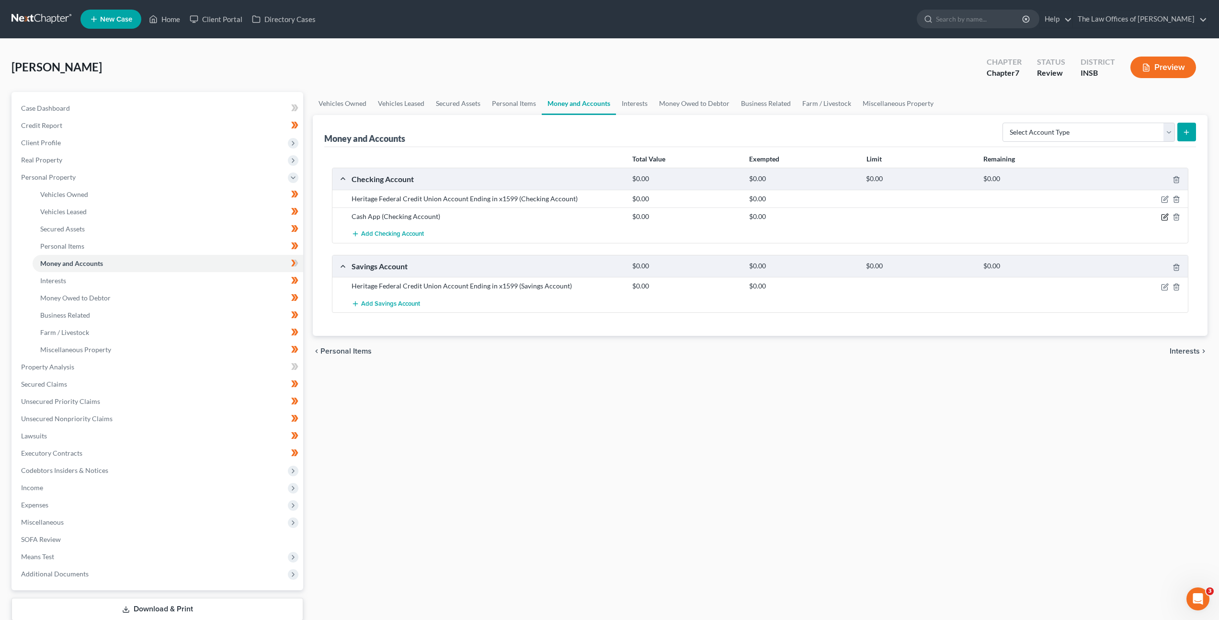
click at [1162, 218] on icon "button" at bounding box center [1165, 217] width 8 height 8
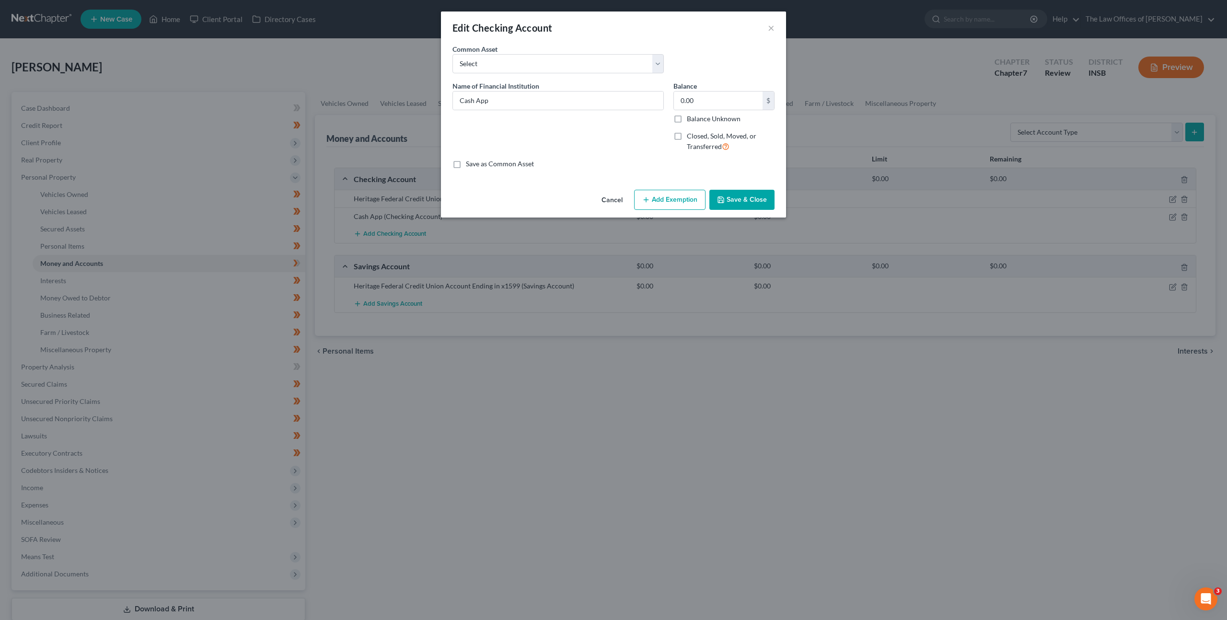
click at [618, 194] on button "Cancel" at bounding box center [612, 200] width 36 height 19
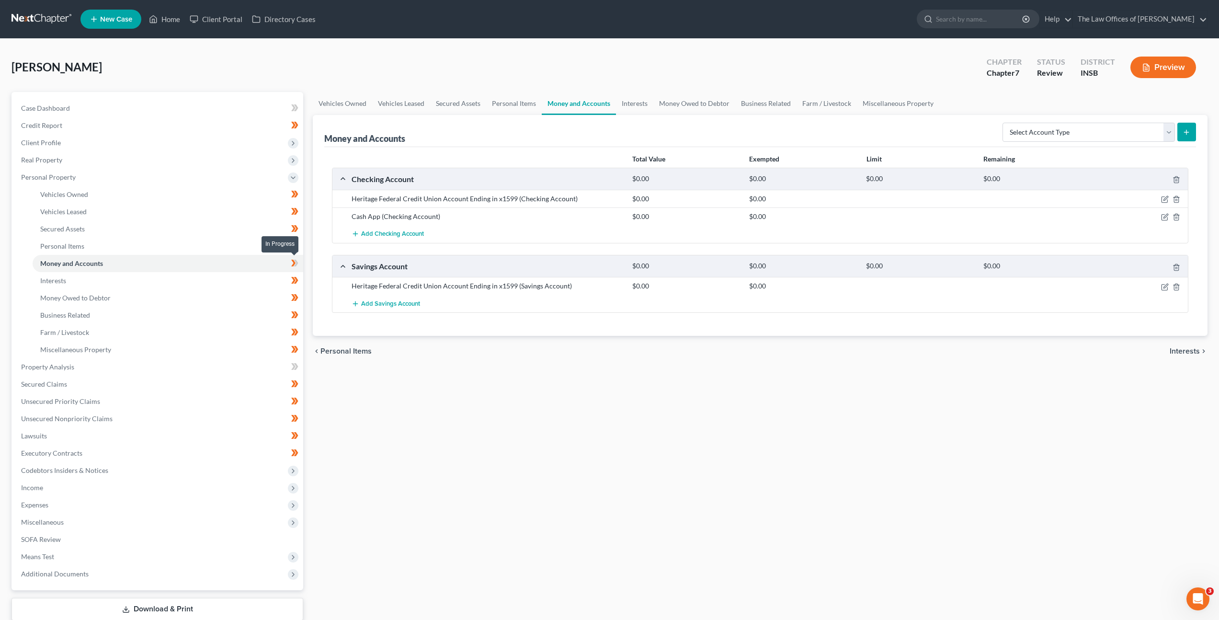
click at [298, 262] on icon at bounding box center [294, 263] width 7 height 12
click at [475, 431] on div "Vehicles Owned Vehicles Leased Secured Assets Personal Items Money and Accounts…" at bounding box center [760, 368] width 905 height 553
click at [192, 363] on link "Property Analysis" at bounding box center [158, 366] width 290 height 17
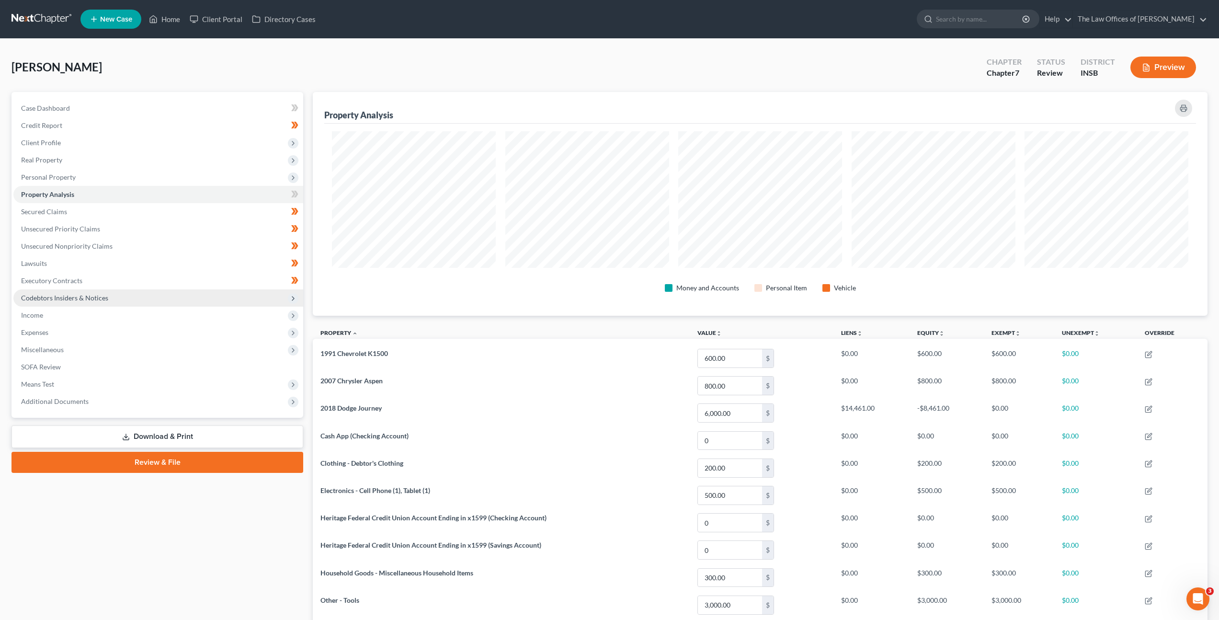
drag, startPoint x: 85, startPoint y: 298, endPoint x: 94, endPoint y: 302, distance: 10.3
click at [85, 298] on span "Codebtors Insiders & Notices" at bounding box center [64, 298] width 87 height 8
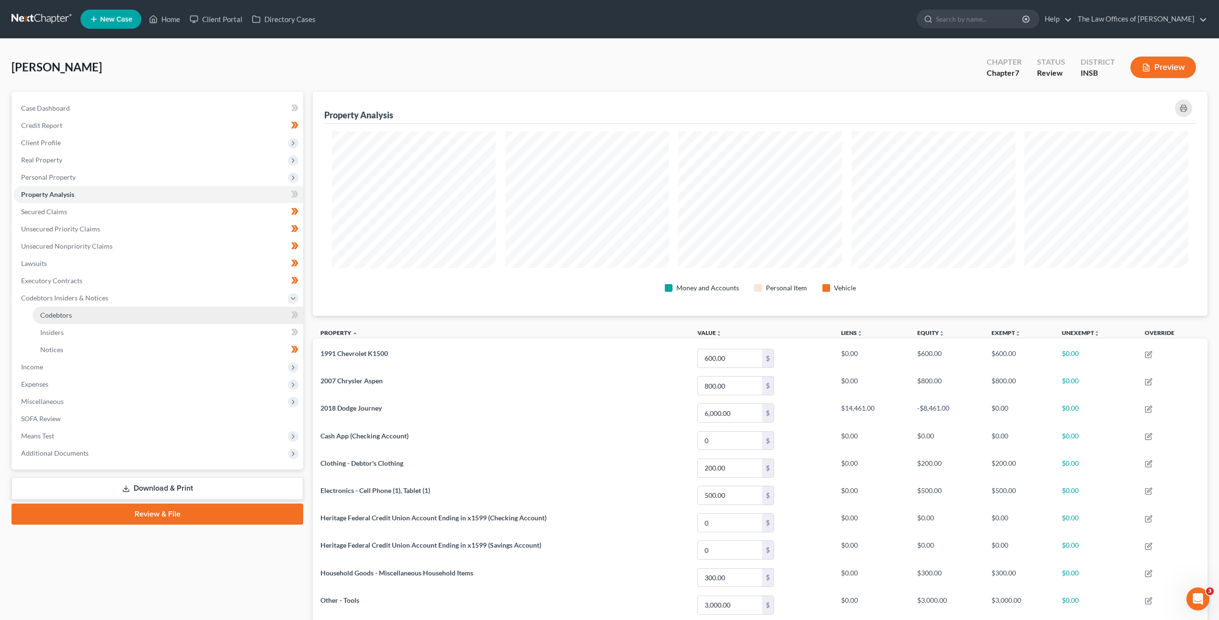
click at [102, 308] on link "Codebtors" at bounding box center [168, 315] width 271 height 17
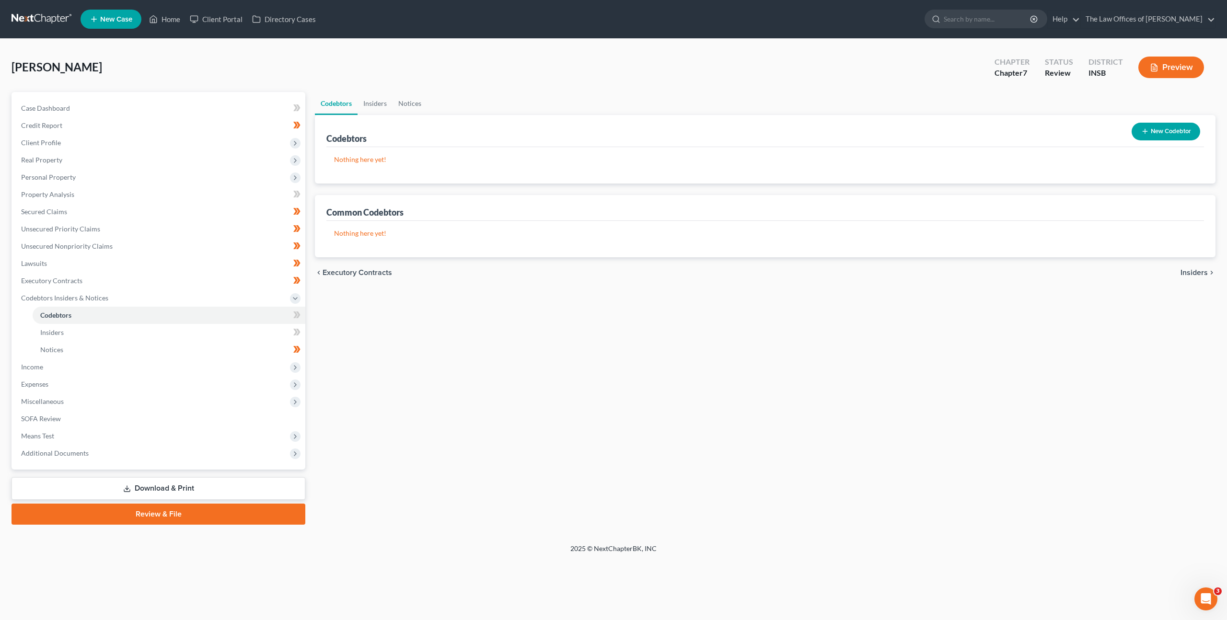
click at [1141, 131] on icon "button" at bounding box center [1145, 131] width 8 height 8
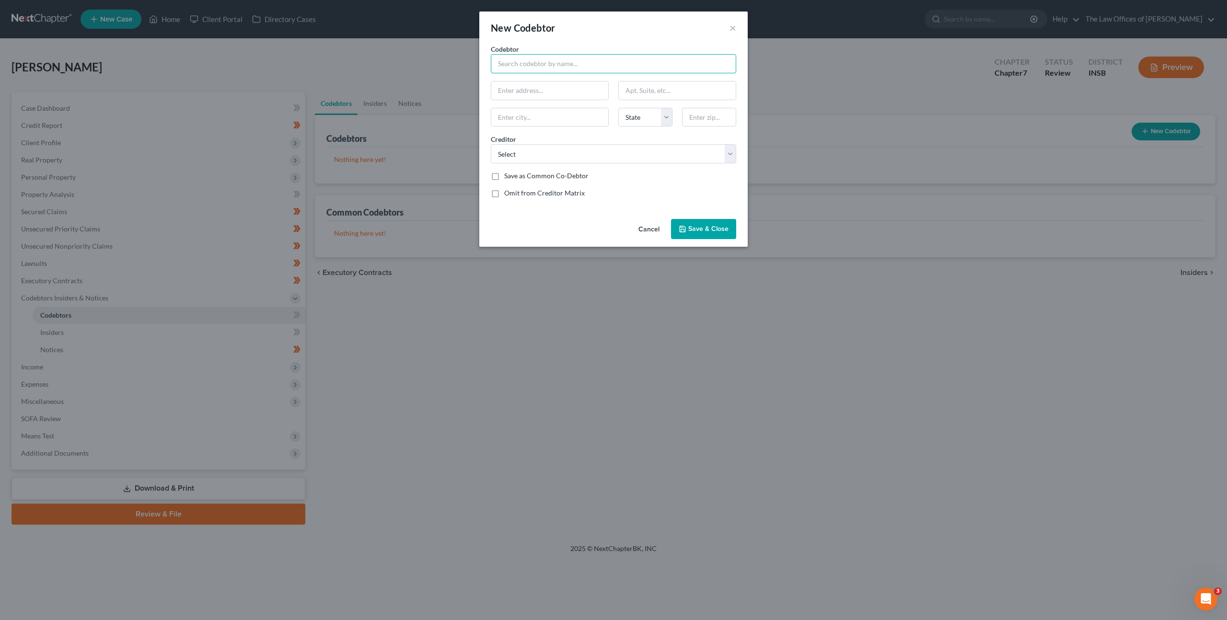
click at [559, 68] on input "text" at bounding box center [613, 63] width 245 height 19
type input "Willard Norton Jr."
type input "Sandra Crow"
type input "5800 Foxfield Dr"
type input "47715"
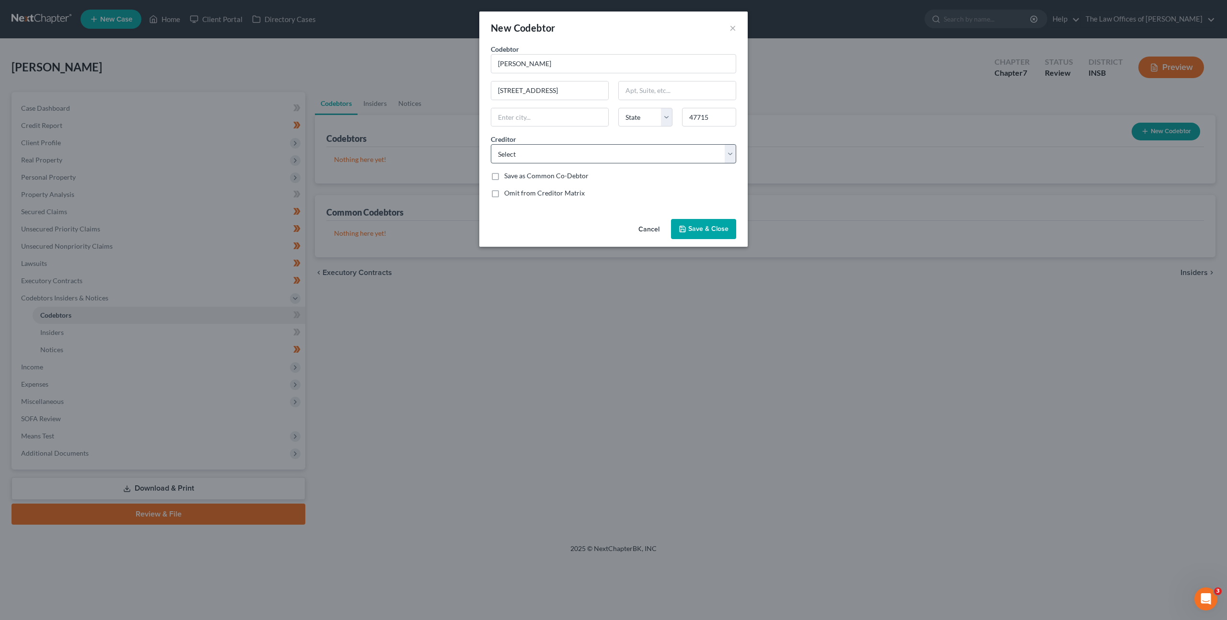
drag, startPoint x: 538, startPoint y: 138, endPoint x: 539, endPoint y: 149, distance: 11.1
click at [540, 145] on div "Creditor * Select Portfolio Recovery Associates Capital One Internal Revenue Se…" at bounding box center [613, 148] width 255 height 29
type input "Evansville"
select select "15"
click at [539, 149] on select "Select Portfolio Recovery Associates Capital One Internal Revenue Service Capit…" at bounding box center [613, 153] width 245 height 19
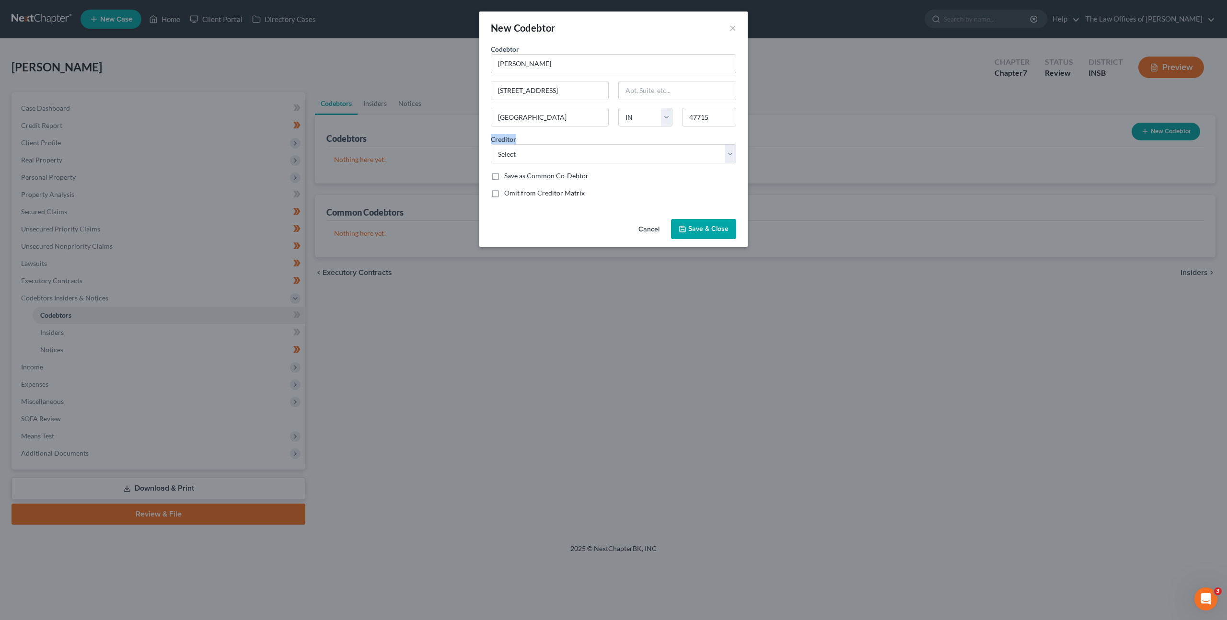
click at [655, 230] on button "Cancel" at bounding box center [649, 229] width 36 height 19
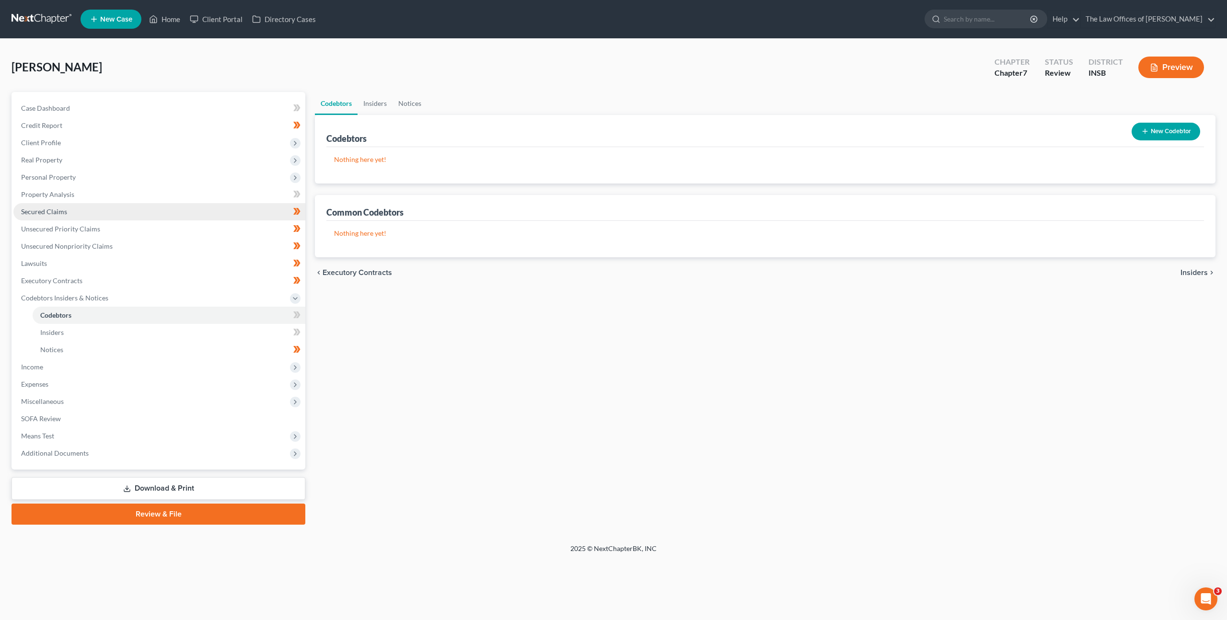
click at [236, 203] on link "Secured Claims" at bounding box center [159, 211] width 292 height 17
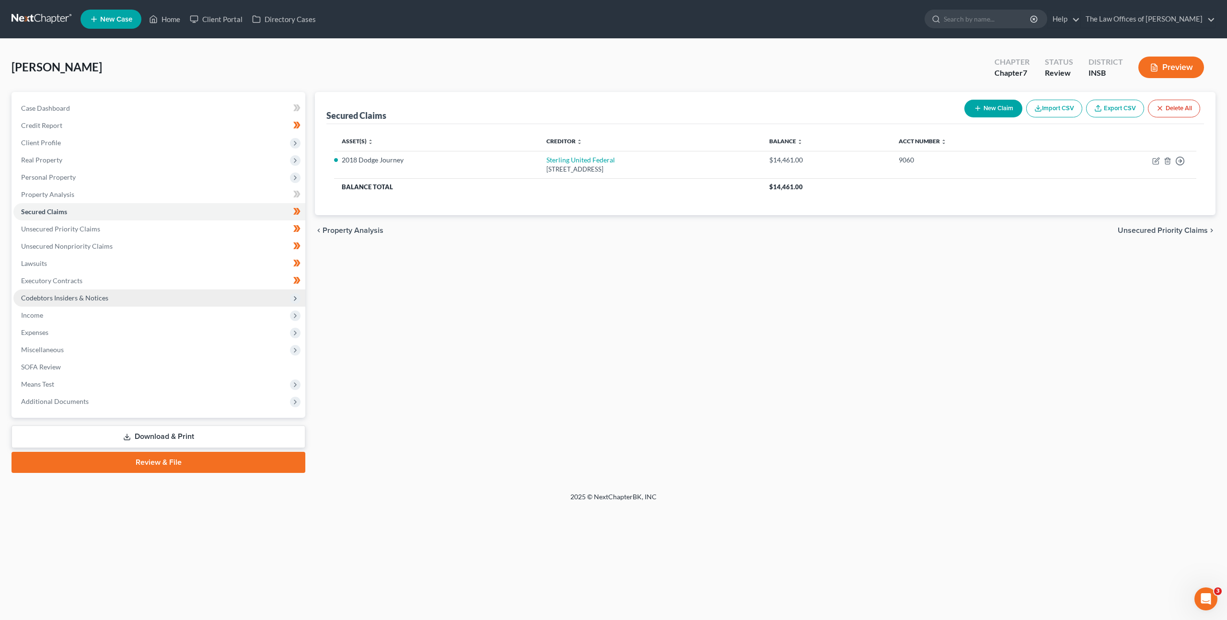
click at [125, 292] on span "Codebtors Insiders & Notices" at bounding box center [159, 297] width 292 height 17
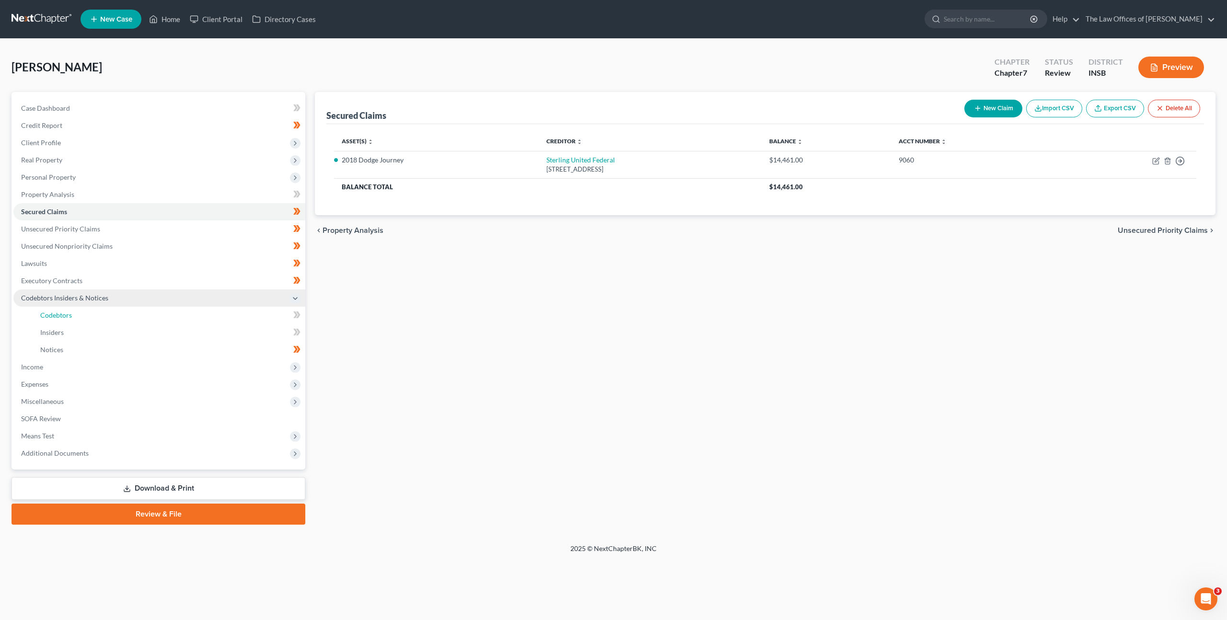
click at [126, 310] on link "Codebtors" at bounding box center [169, 315] width 273 height 17
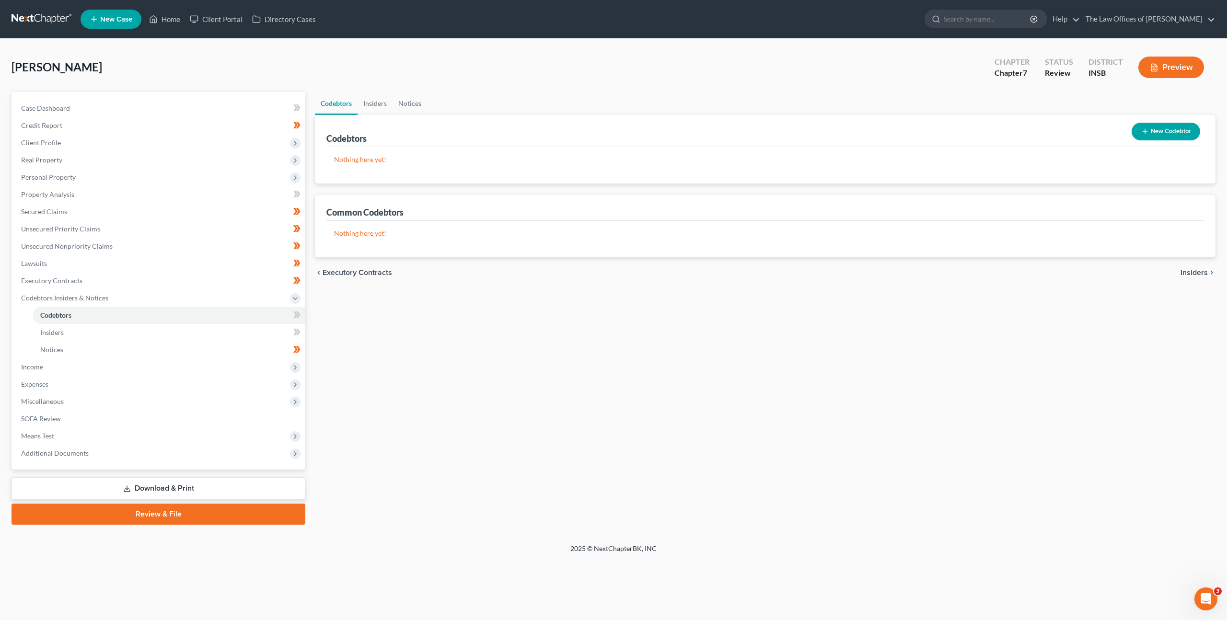
click at [1145, 133] on icon "button" at bounding box center [1145, 131] width 8 height 8
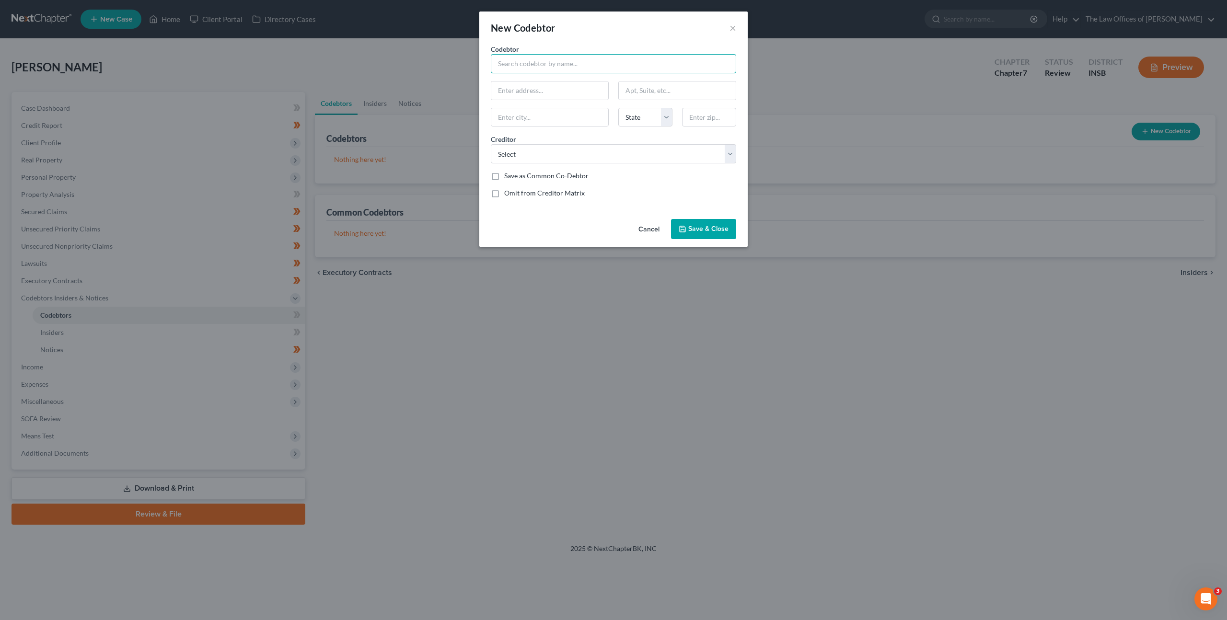
click at [559, 60] on input "text" at bounding box center [613, 63] width 245 height 19
type input "Sandra Crow"
type input "5800 Foxfield Dr"
type input "47715"
click at [586, 161] on select "Select Portfolio Recovery Associates Capital One Internal Revenue Service Capit…" at bounding box center [613, 153] width 245 height 19
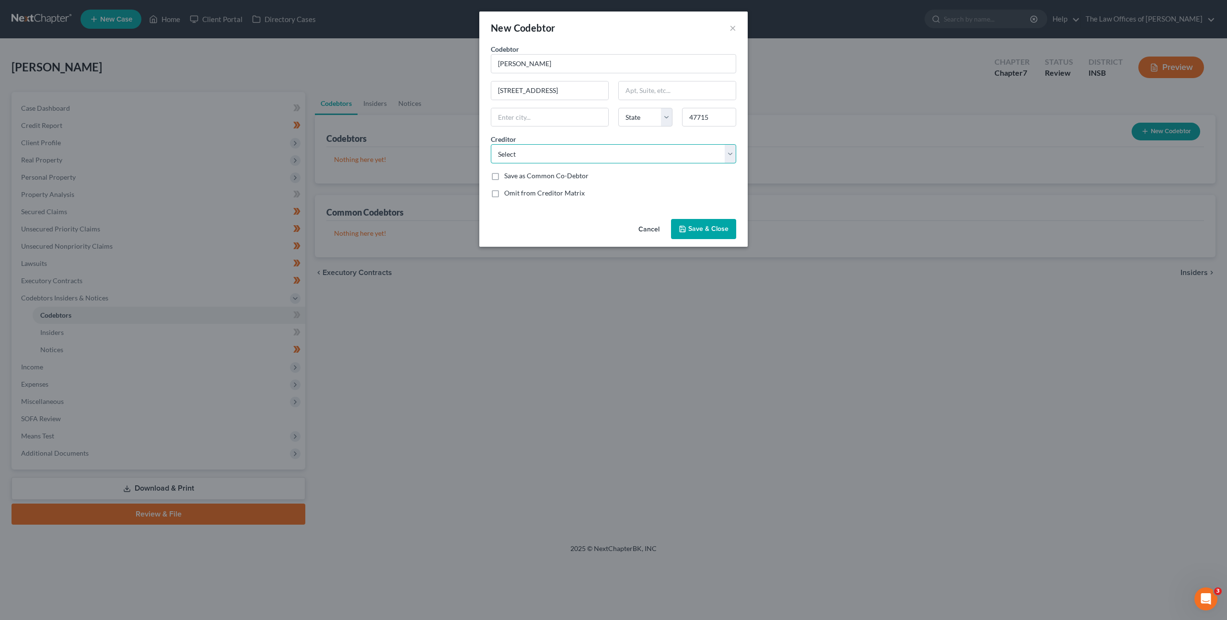
type input "Evansville"
select select "15"
select select "8"
click at [491, 144] on select "Select Portfolio Recovery Associates Capital One Internal Revenue Service Capit…" at bounding box center [613, 153] width 245 height 19
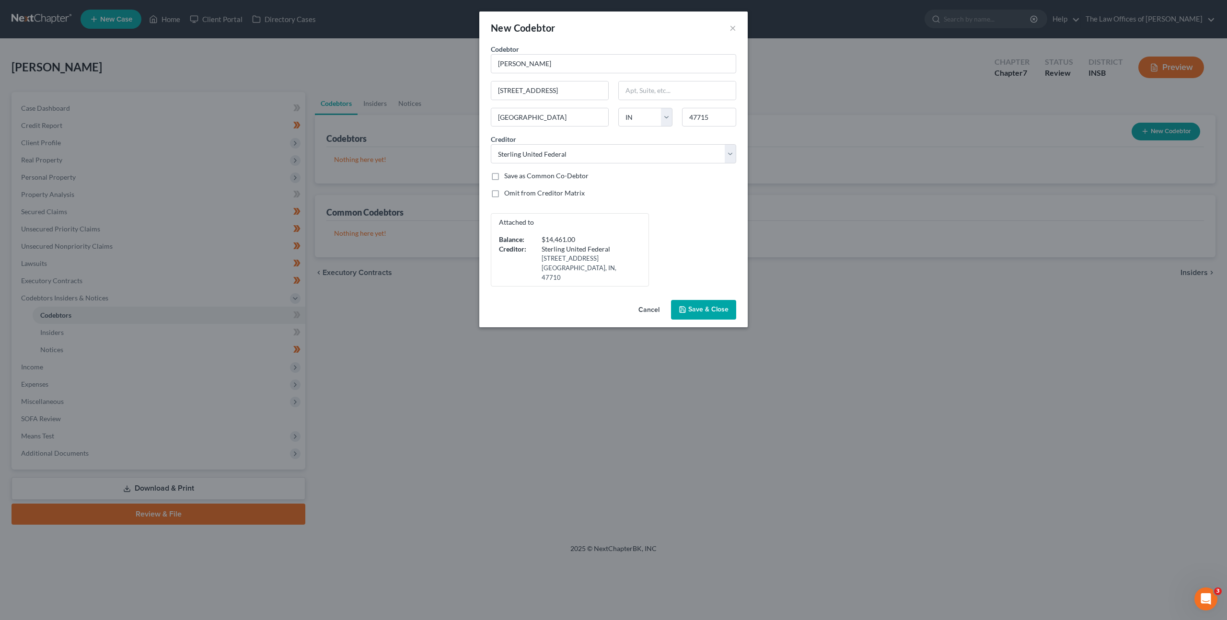
click at [699, 306] on span "Save & Close" at bounding box center [708, 310] width 40 height 8
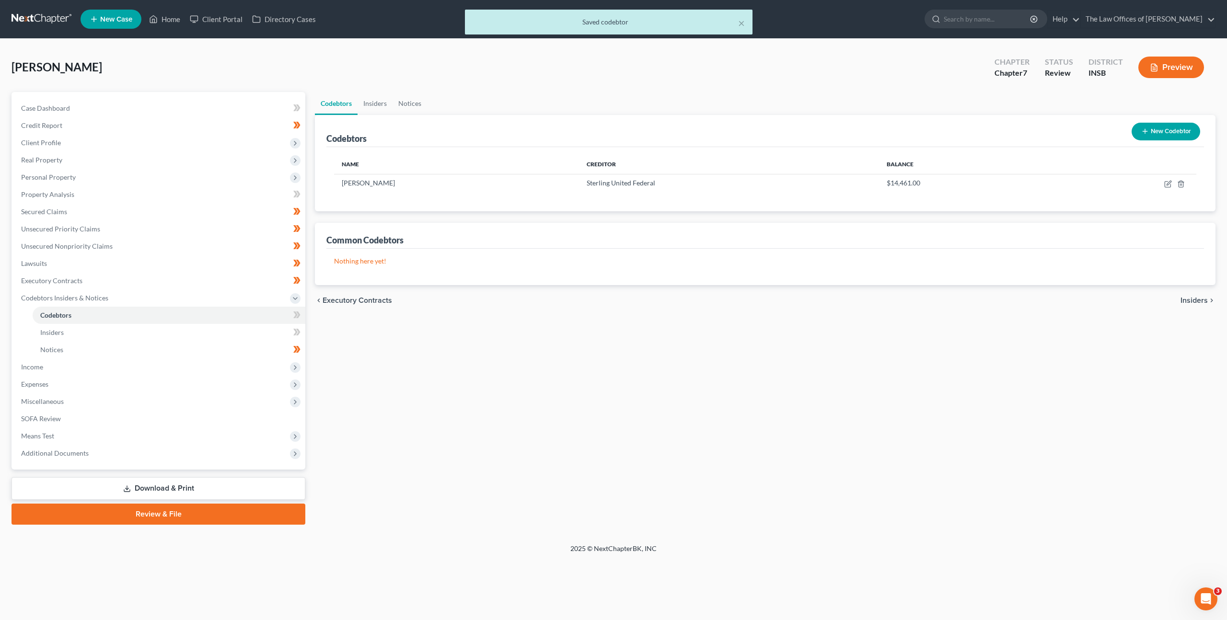
click at [552, 356] on div "Codebtors Insiders Notices Codebtors New Codebtor Name Creditor Balance Sandra …" at bounding box center [765, 308] width 910 height 433
click at [299, 318] on icon at bounding box center [296, 315] width 7 height 12
drag, startPoint x: 474, startPoint y: 352, endPoint x: 482, endPoint y: 347, distance: 8.9
click at [474, 352] on div "Codebtors Insiders Notices Codebtors New Codebtor Name Creditor Balance Sandra …" at bounding box center [765, 308] width 910 height 433
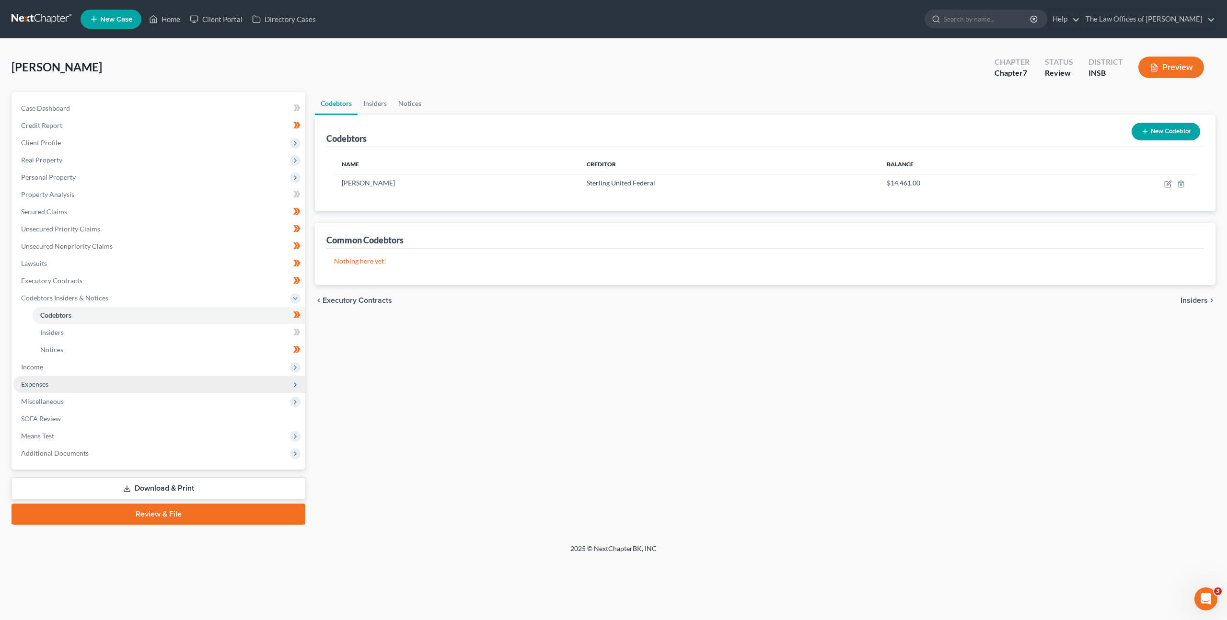
click at [140, 383] on span "Expenses" at bounding box center [159, 384] width 292 height 17
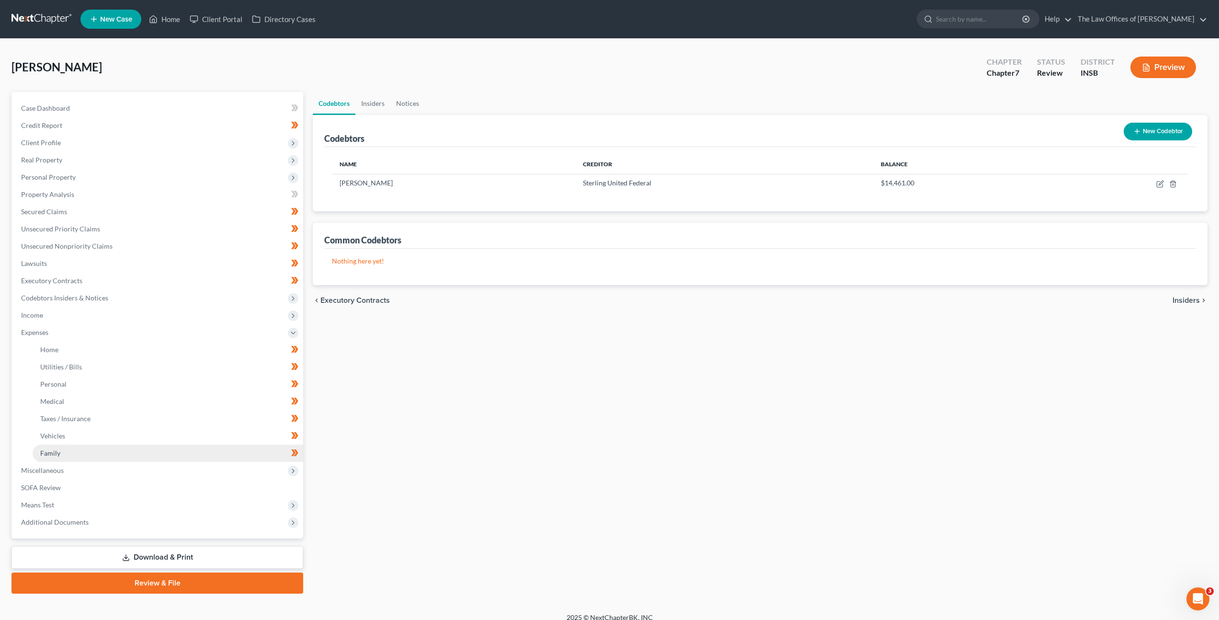
click at [110, 455] on link "Family" at bounding box center [168, 453] width 271 height 17
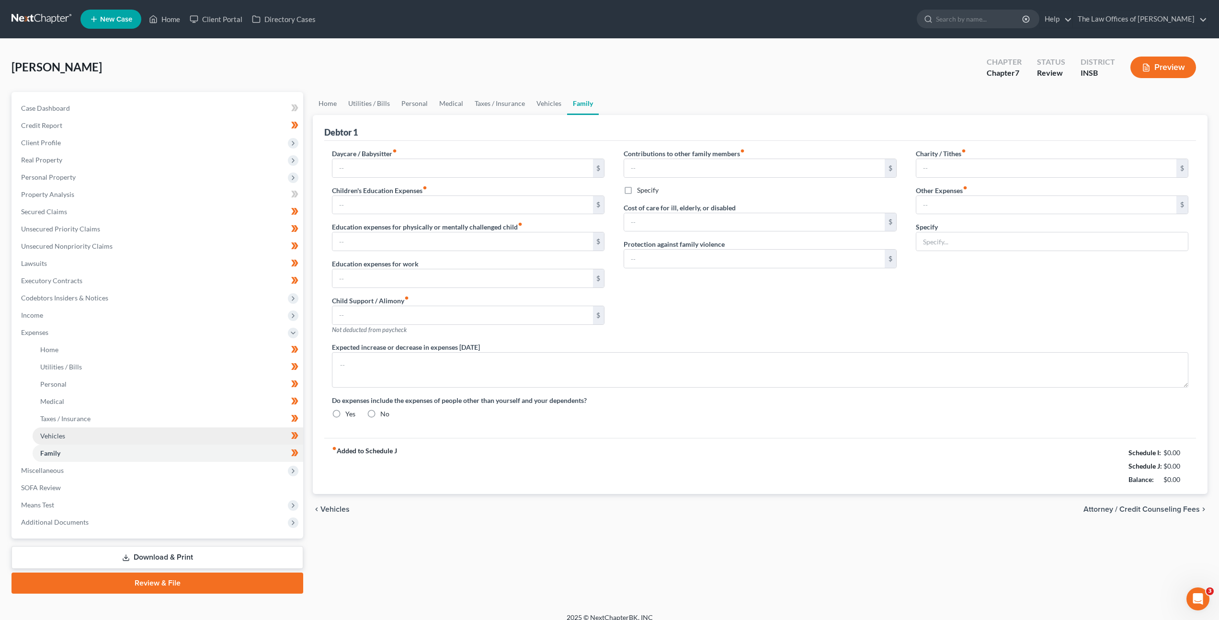
type input "0.00"
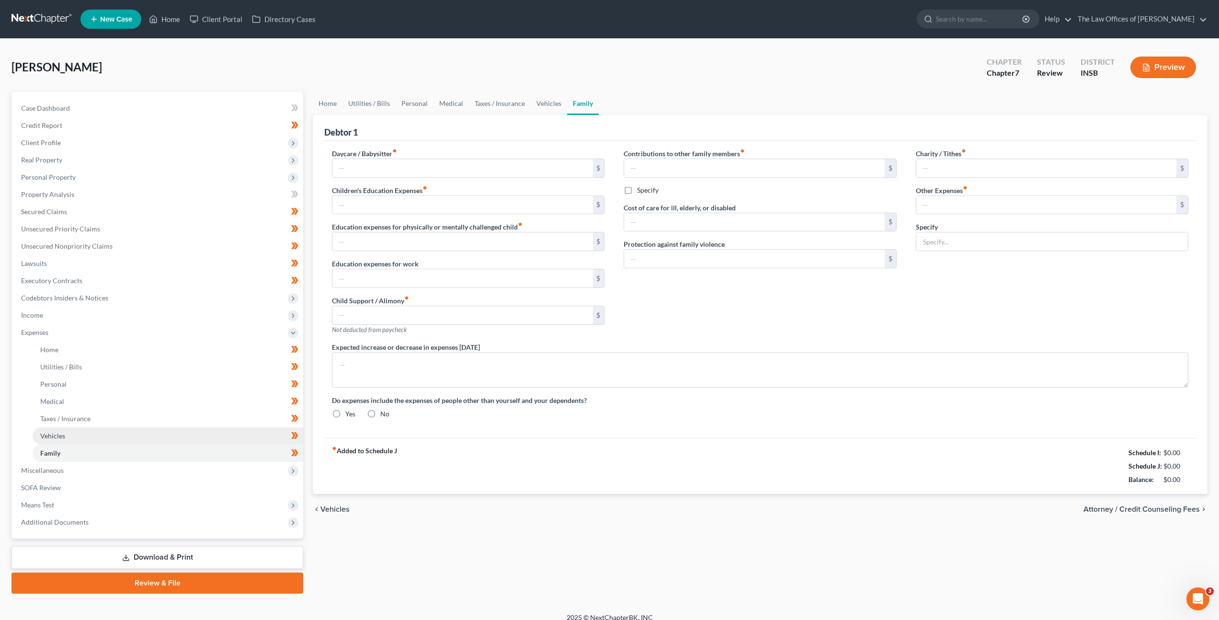
type input "0.00"
type input "120.00"
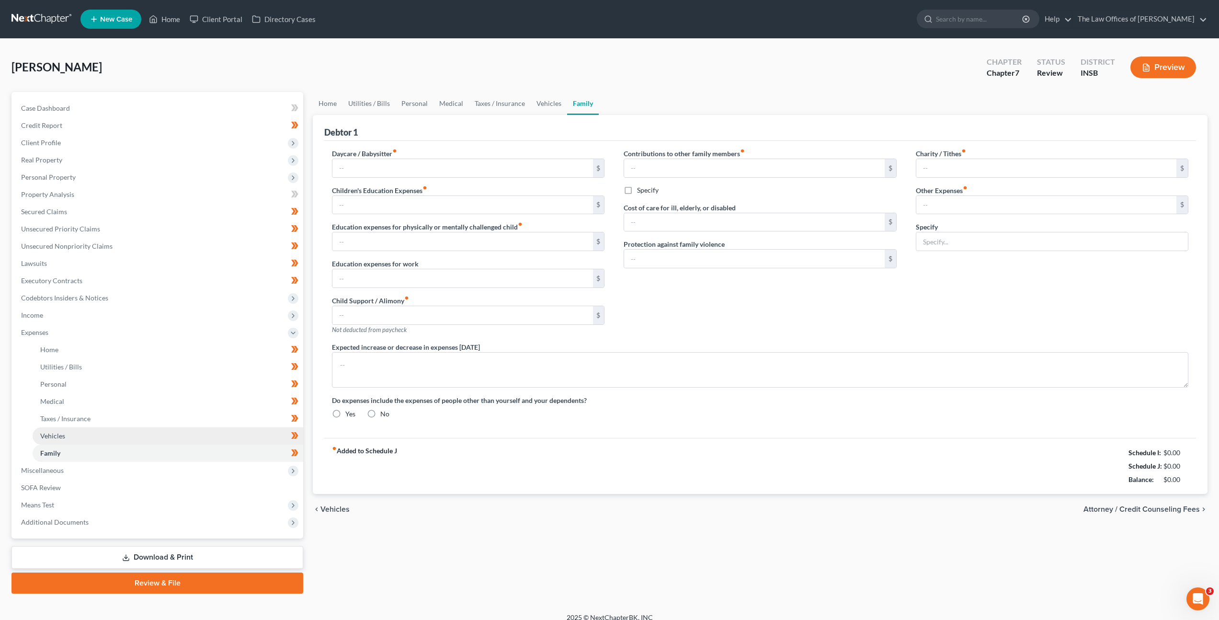
type input "Pet Expenses"
type textarea "Debtor's excess disposable income is social security and would not be considere…"
radio input "true"
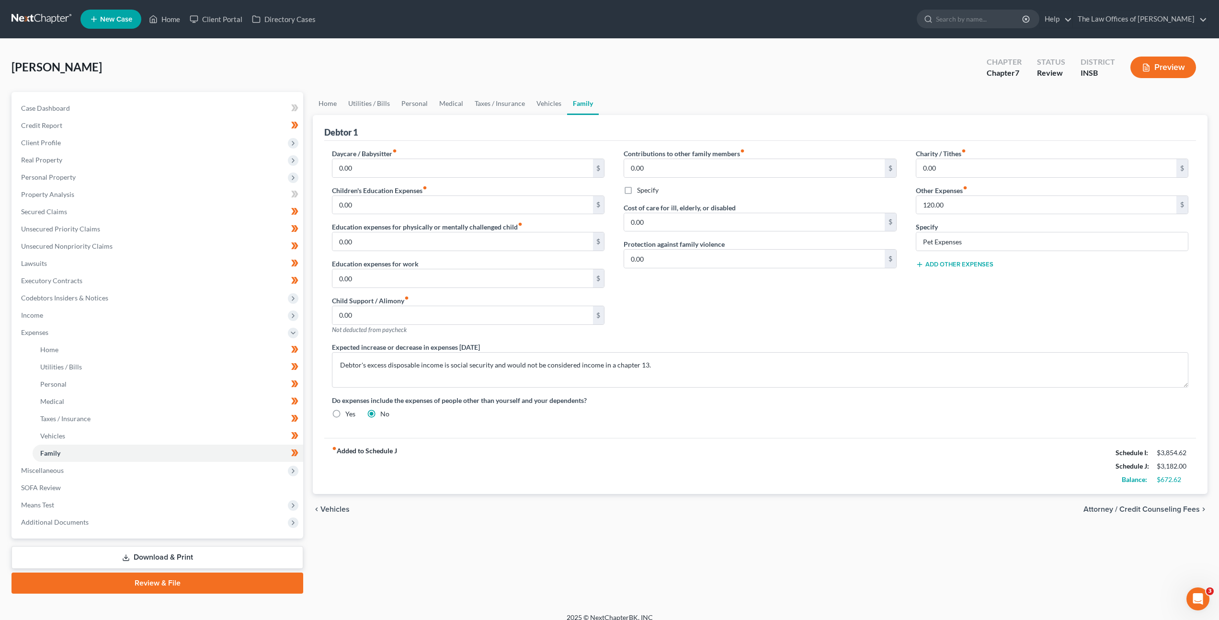
click at [667, 424] on div "Daycare / Babysitter fiber_manual_record 0.00 $ Children's Education Expenses f…" at bounding box center [760, 288] width 876 height 278
click at [101, 308] on span "Income" at bounding box center [158, 315] width 290 height 17
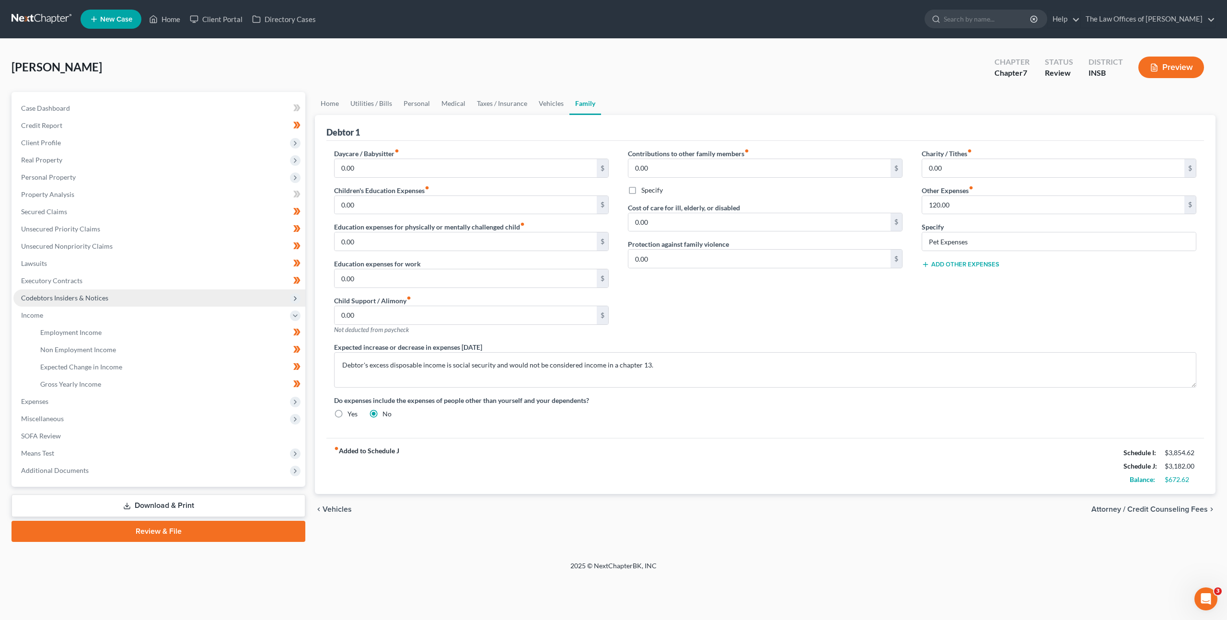
click at [114, 295] on span "Codebtors Insiders & Notices" at bounding box center [159, 297] width 292 height 17
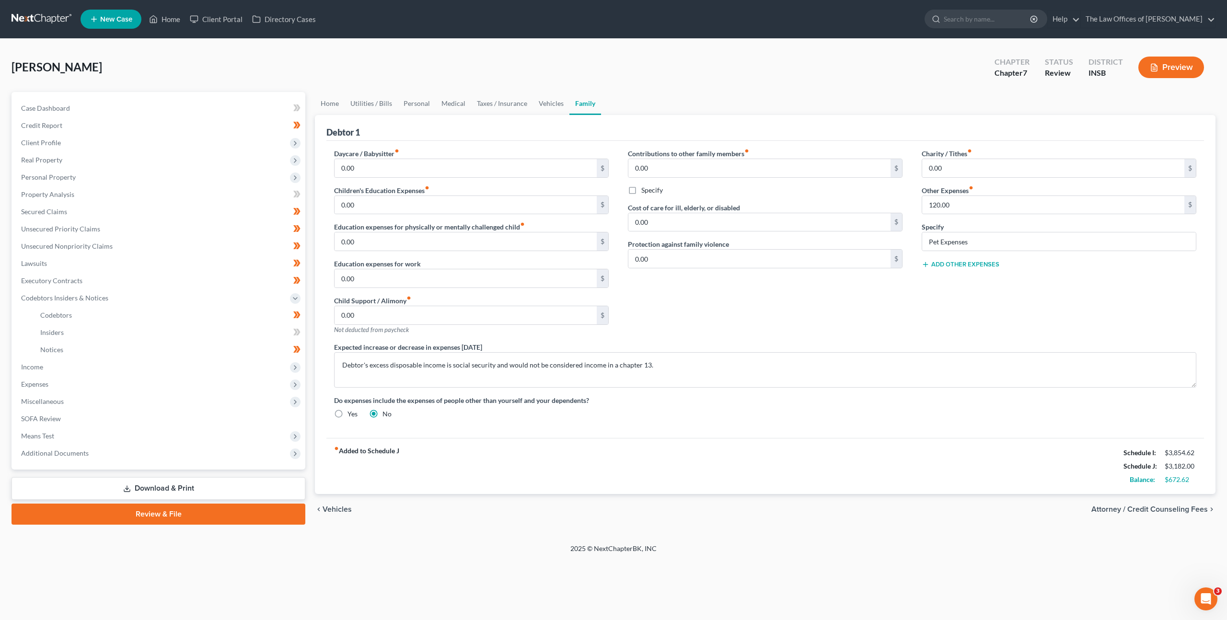
click at [169, 490] on link "Download & Print" at bounding box center [158, 488] width 294 height 23
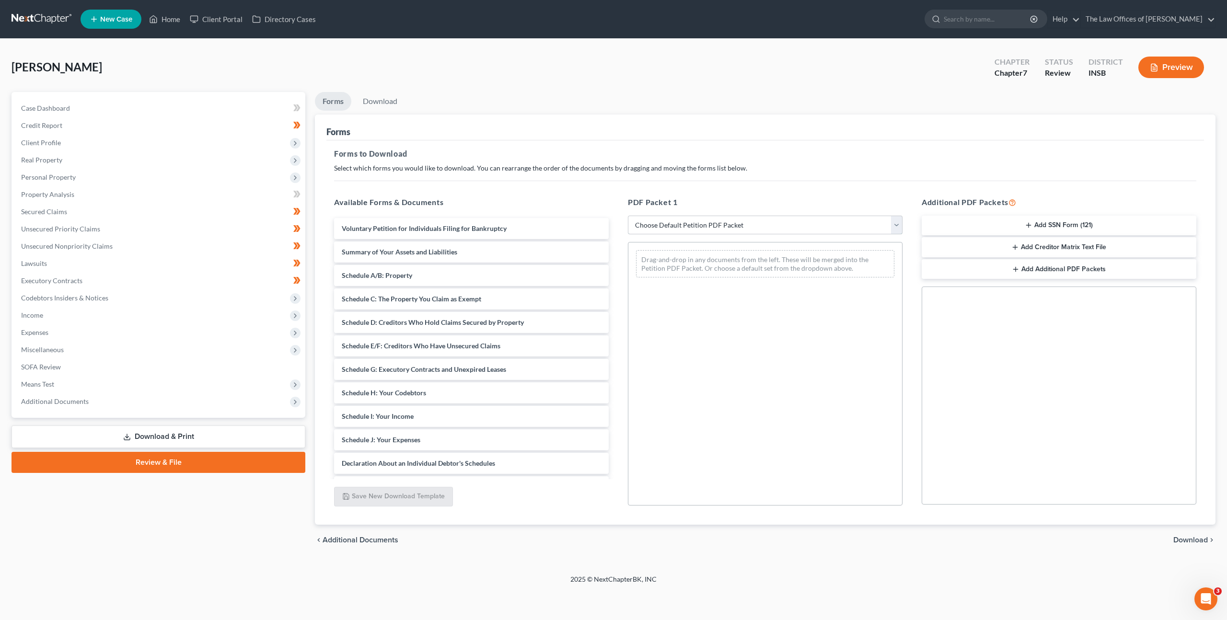
click at [685, 230] on select "Choose Default Petition PDF Packet Complete Bankruptcy Petition (all forms and …" at bounding box center [765, 225] width 275 height 19
select select "0"
click at [628, 216] on select "Choose Default Petition PDF Packet Complete Bankruptcy Petition (all forms and …" at bounding box center [765, 225] width 275 height 19
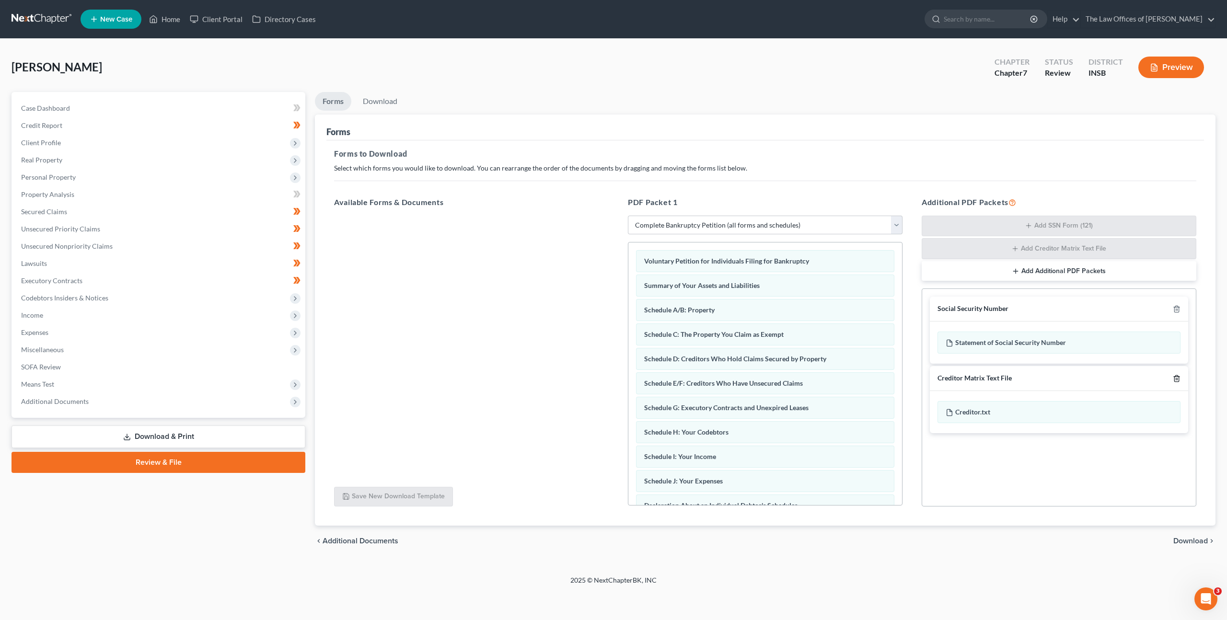
click at [1175, 379] on icon "button" at bounding box center [1177, 379] width 8 height 8
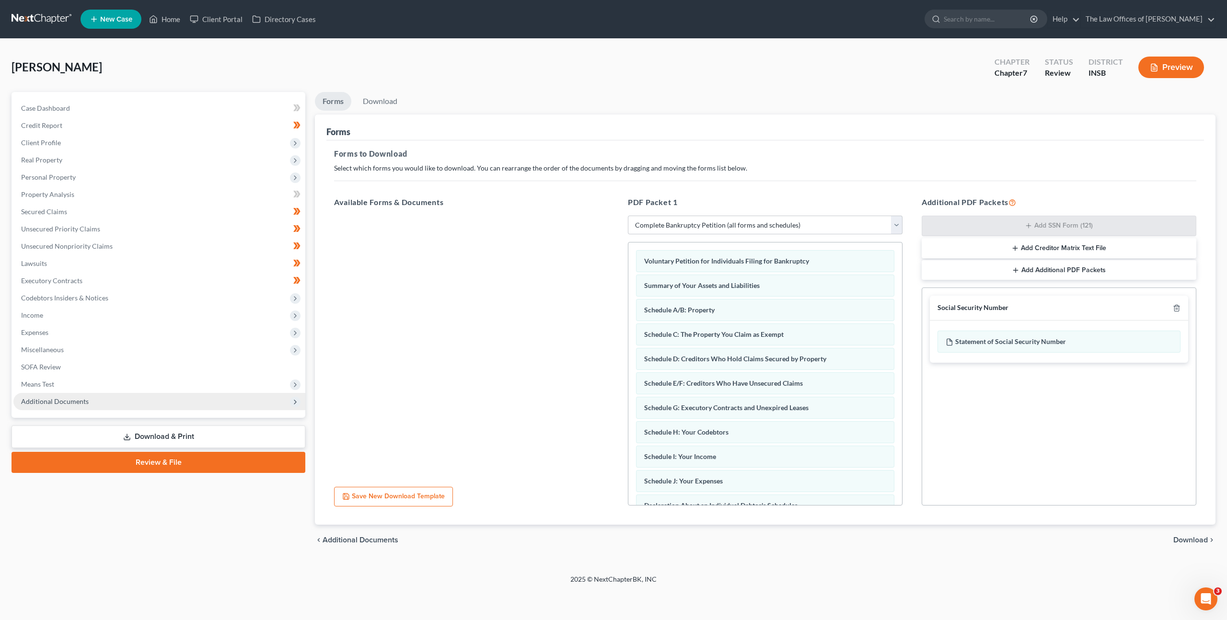
click at [144, 393] on span "Additional Documents" at bounding box center [159, 401] width 292 height 17
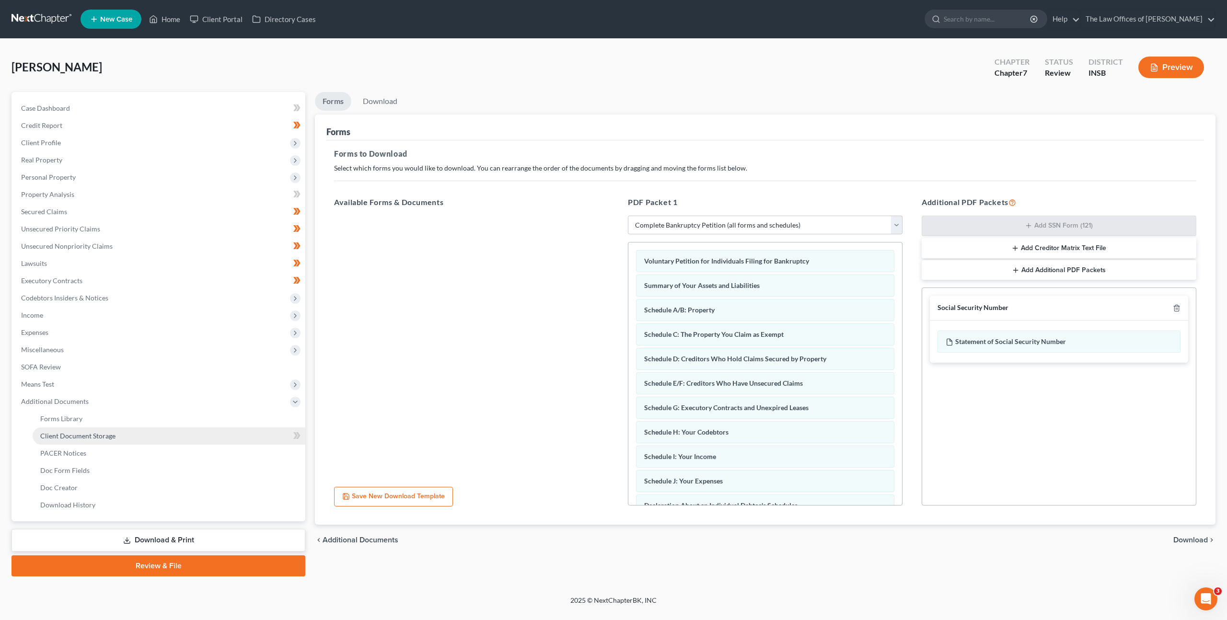
click at [149, 432] on link "Client Document Storage" at bounding box center [169, 435] width 273 height 17
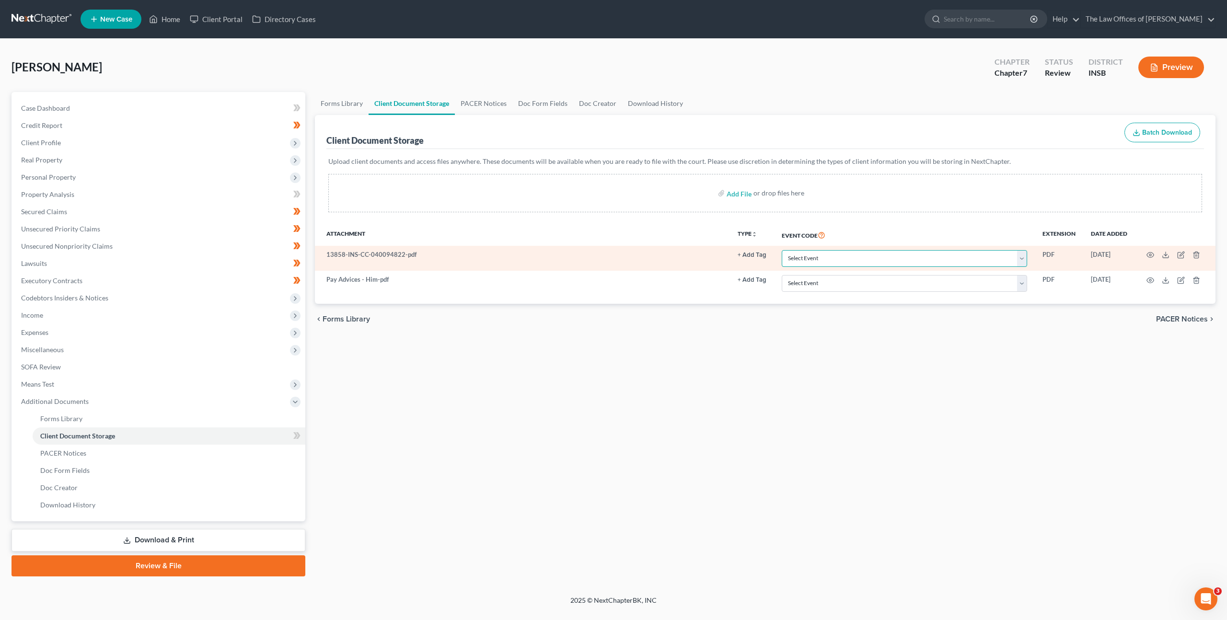
click at [843, 263] on select "Select Event 20 Largest Unsecured Creditors Amended/Corrected Petition Ch 7 Mea…" at bounding box center [904, 258] width 245 height 17
select select "9"
click at [782, 250] on select "Select Event 20 Largest Unsecured Creditors Amended/Corrected Petition Ch 7 Mea…" at bounding box center [904, 258] width 245 height 17
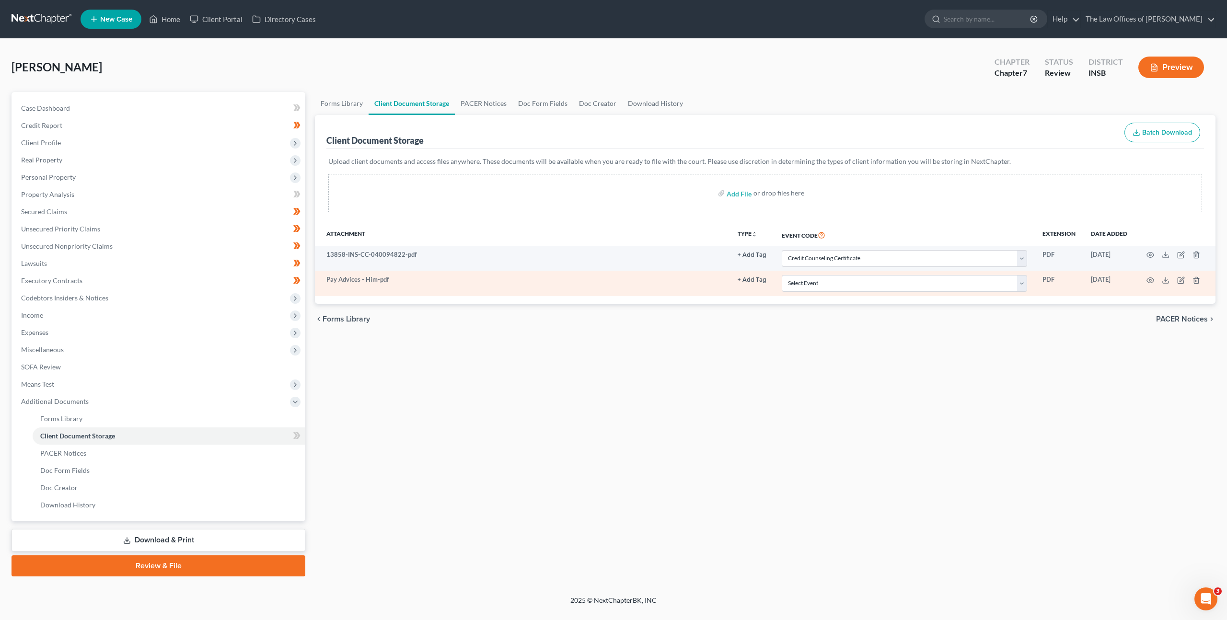
click at [827, 273] on td "Select Event 20 Largest Unsecured Creditors Amended/Corrected Petition Ch 7 Mea…" at bounding box center [904, 283] width 261 height 25
click at [825, 283] on select "Select Event 20 Largest Unsecured Creditors Amended/Corrected Petition Ch 7 Mea…" at bounding box center [904, 283] width 245 height 17
select select "15"
click at [782, 275] on select "Select Event 20 Largest Unsecured Creditors Amended/Corrected Petition Ch 7 Mea…" at bounding box center [904, 283] width 245 height 17
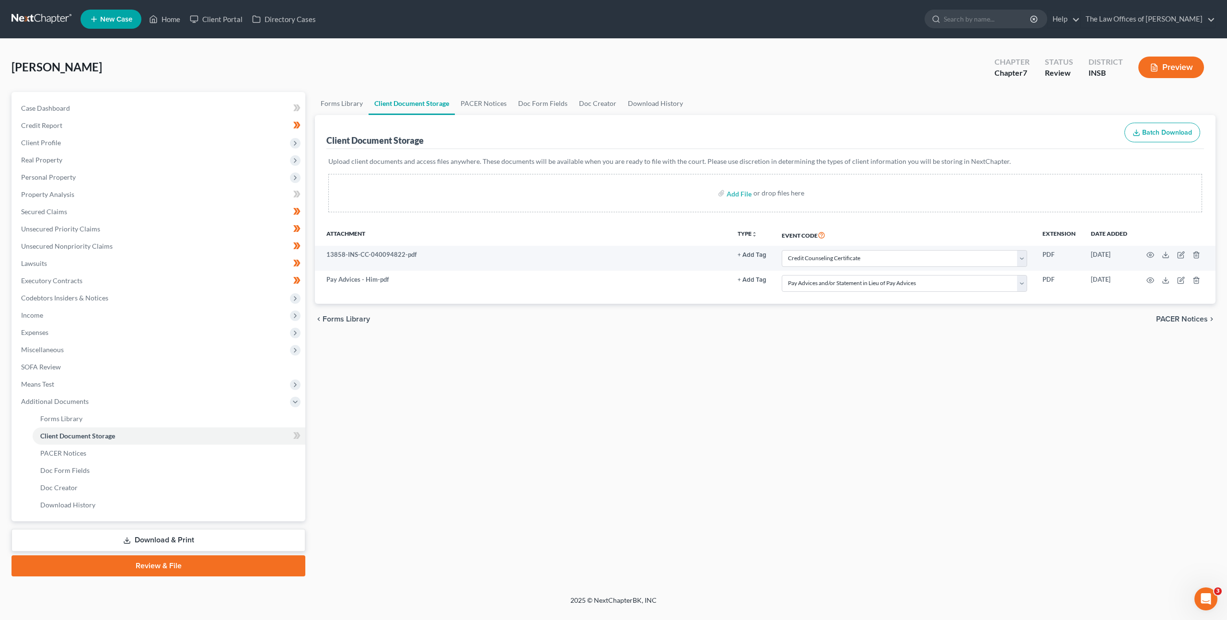
click at [669, 406] on div "Forms Library Client Document Storage PACER Notices Doc Form Fields Doc Creator…" at bounding box center [765, 334] width 910 height 484
click at [297, 435] on icon at bounding box center [295, 435] width 4 height 7
drag, startPoint x: 250, startPoint y: 537, endPoint x: 258, endPoint y: 529, distance: 10.5
click at [251, 537] on link "Download & Print" at bounding box center [158, 540] width 294 height 23
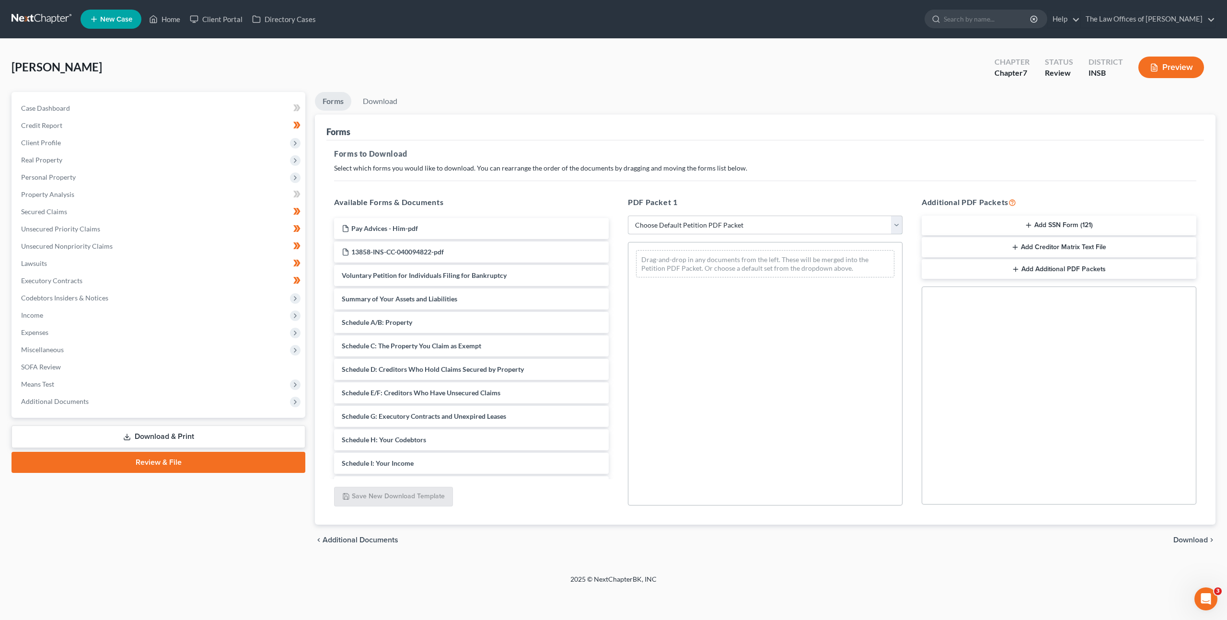
click at [674, 227] on select "Choose Default Petition PDF Packet Complete Bankruptcy Petition (all forms and …" at bounding box center [765, 225] width 275 height 19
select select "0"
click at [628, 216] on select "Choose Default Petition PDF Packet Complete Bankruptcy Petition (all forms and …" at bounding box center [765, 225] width 275 height 19
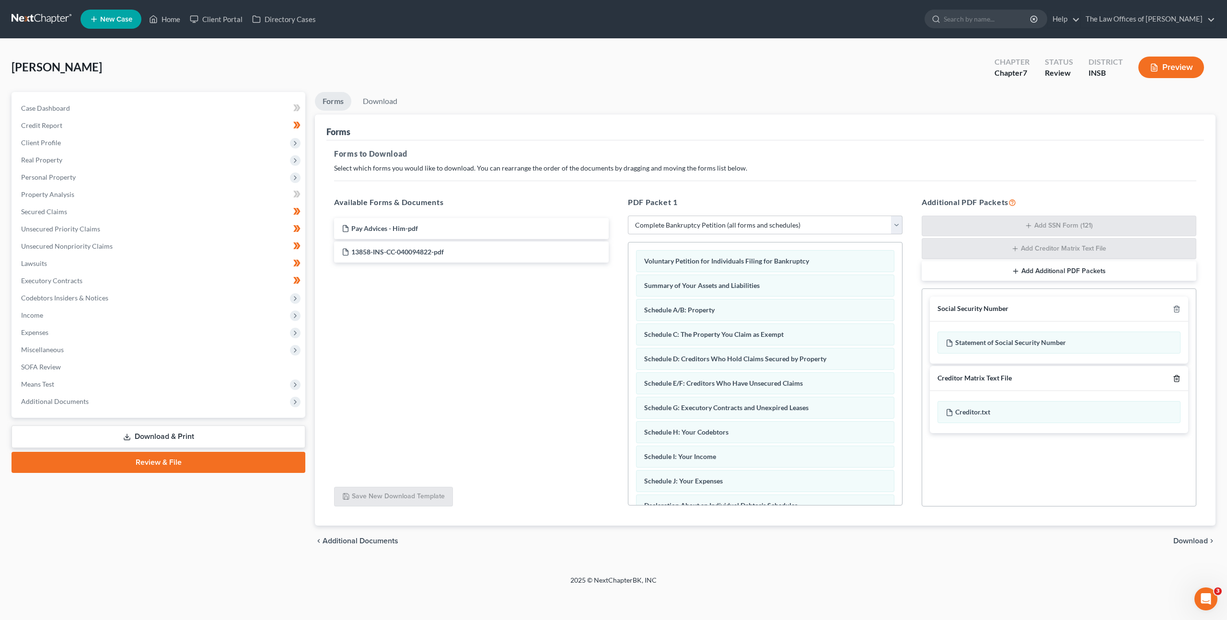
click at [1179, 380] on icon "button" at bounding box center [1177, 379] width 8 height 8
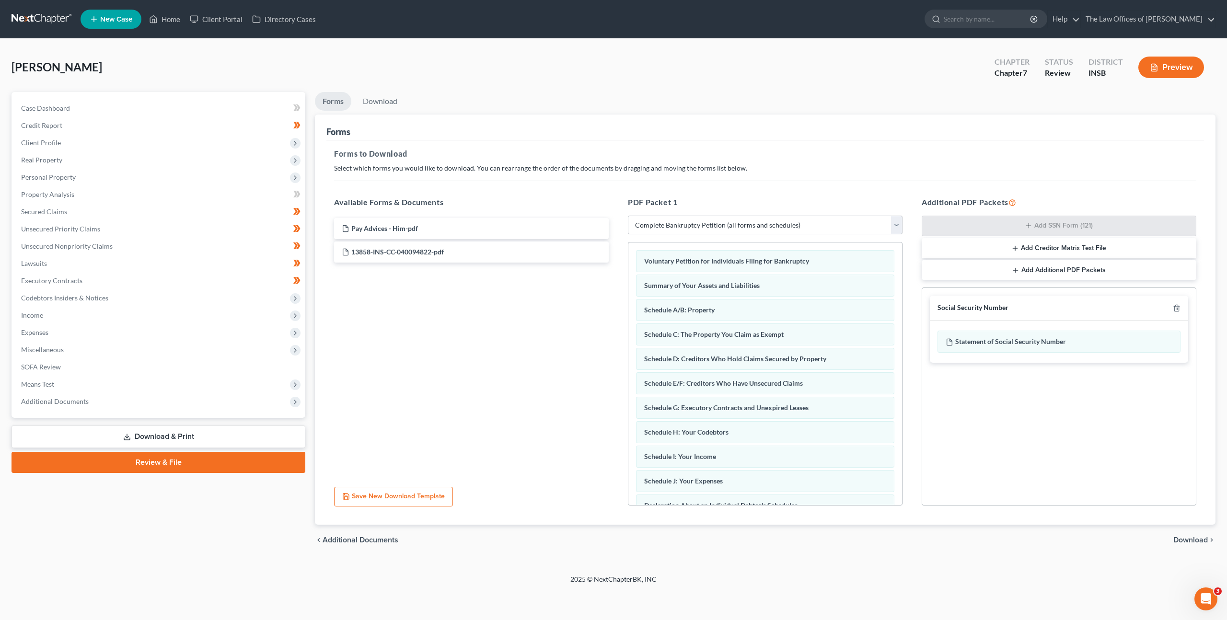
click at [1188, 540] on span "Download" at bounding box center [1190, 540] width 34 height 8
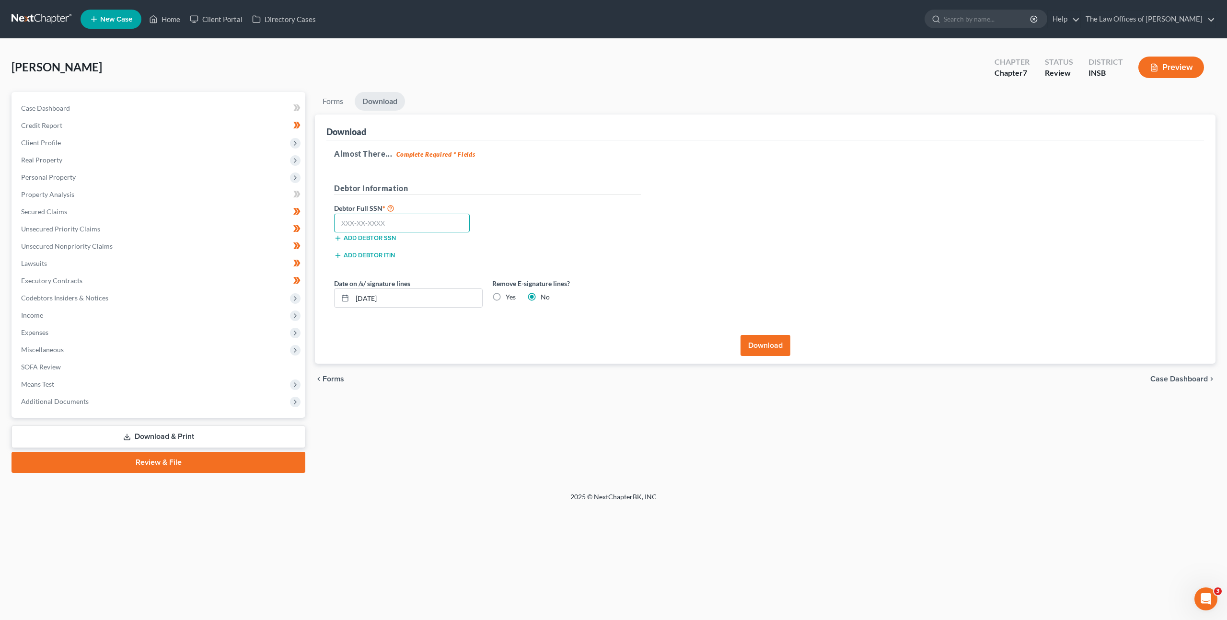
click at [381, 222] on input "text" at bounding box center [402, 223] width 136 height 19
paste input "308-78-8985"
type input "308-78-8985"
click at [536, 218] on div "Debtor Full SSN * 308-78-8985 Add debtor SSN" at bounding box center [487, 226] width 316 height 48
click at [506, 295] on label "Yes" at bounding box center [511, 297] width 10 height 10
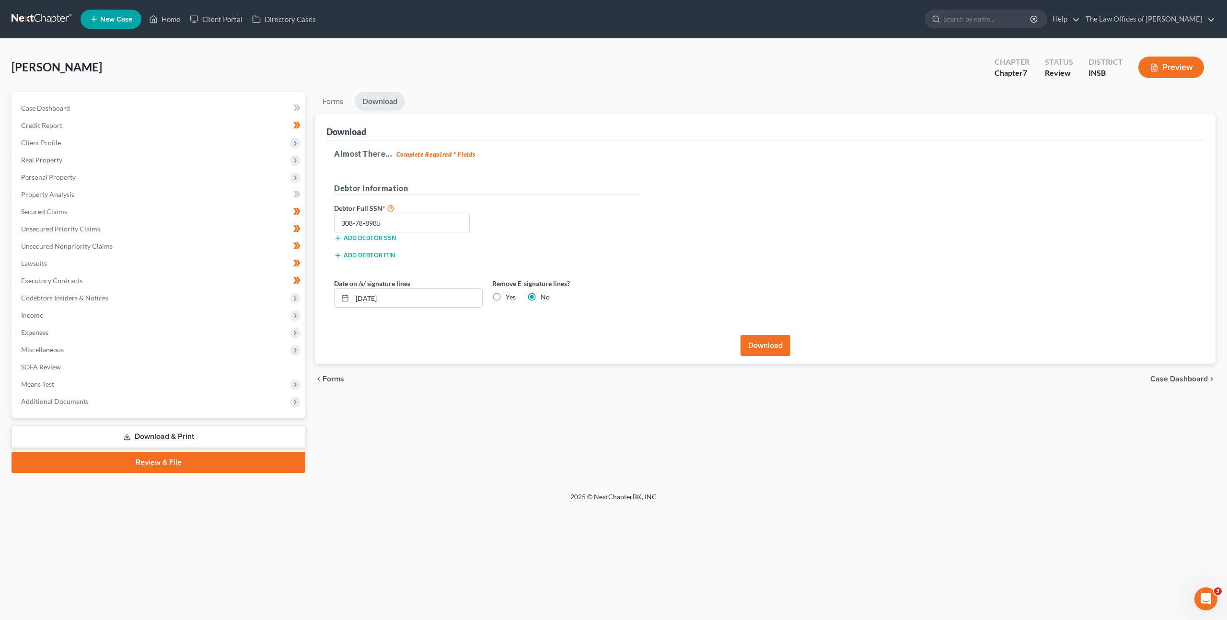
click at [509, 295] on input "Yes" at bounding box center [512, 295] width 6 height 6
radio input "true"
radio input "false"
click at [667, 234] on div "Almost There... Complete Required * Fields Debtor Information Debtor Full SSN *…" at bounding box center [764, 233] width 877 height 187
click at [758, 339] on button "Download" at bounding box center [765, 345] width 50 height 21
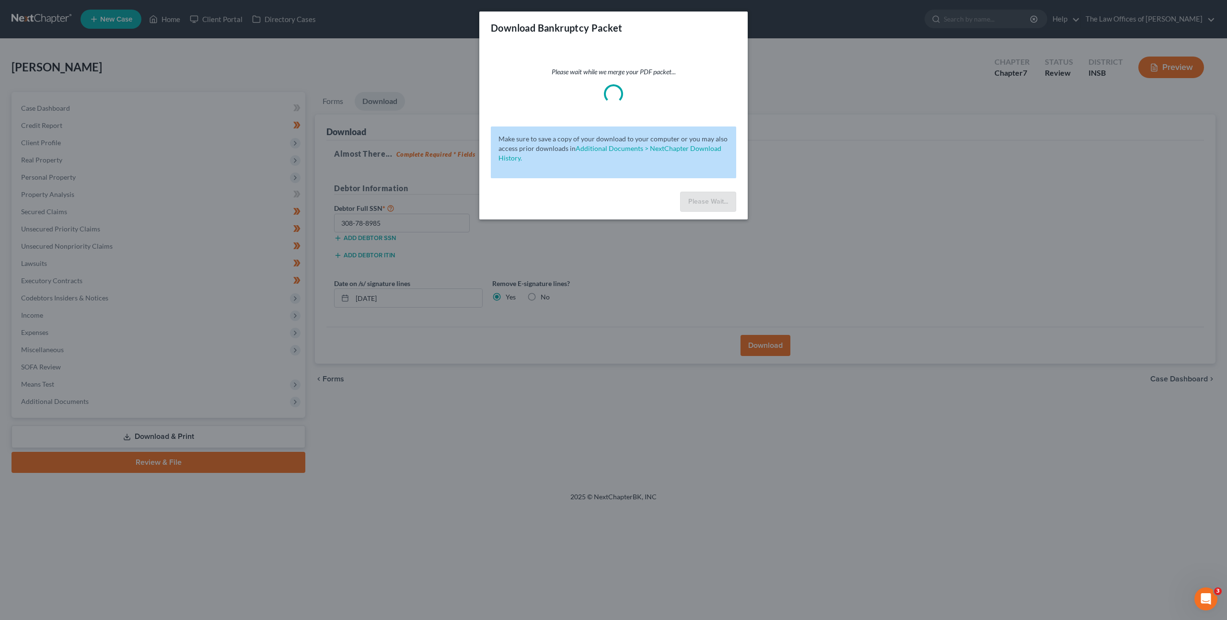
click at [537, 50] on div "Please wait while we merge your PDF packet... Make sure to save a copy of your …" at bounding box center [613, 116] width 268 height 144
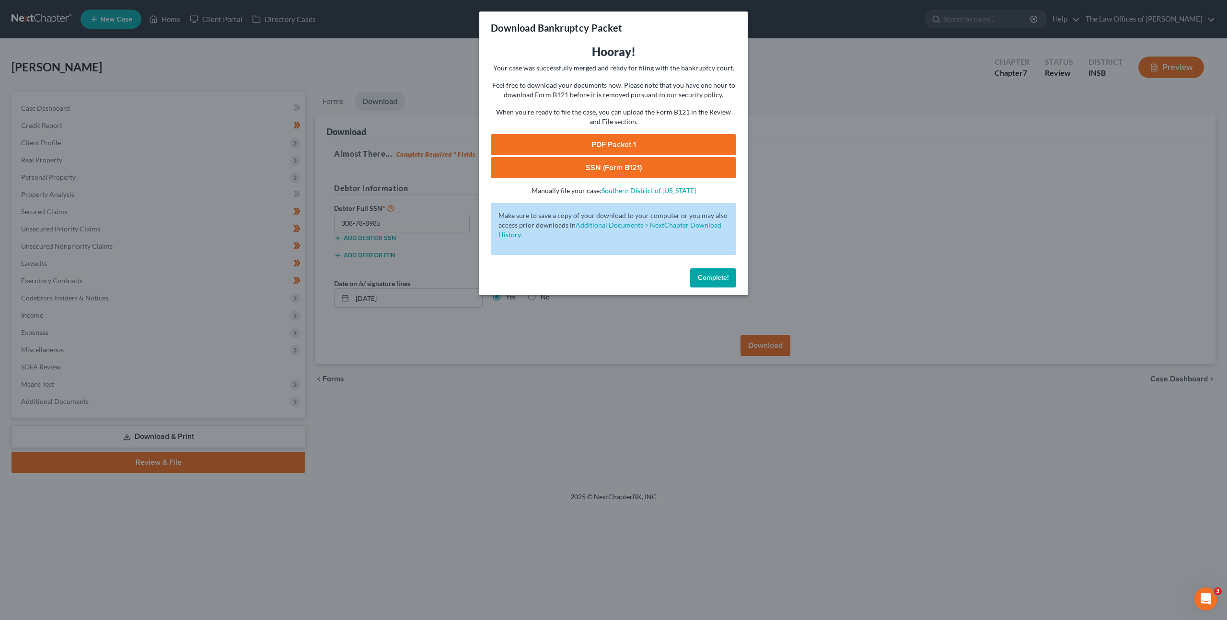
click at [581, 144] on link "PDF Packet 1" at bounding box center [613, 144] width 245 height 21
click at [559, 163] on link "SSN (Form B121)" at bounding box center [613, 167] width 245 height 21
click at [702, 271] on button "Complete!" at bounding box center [713, 277] width 46 height 19
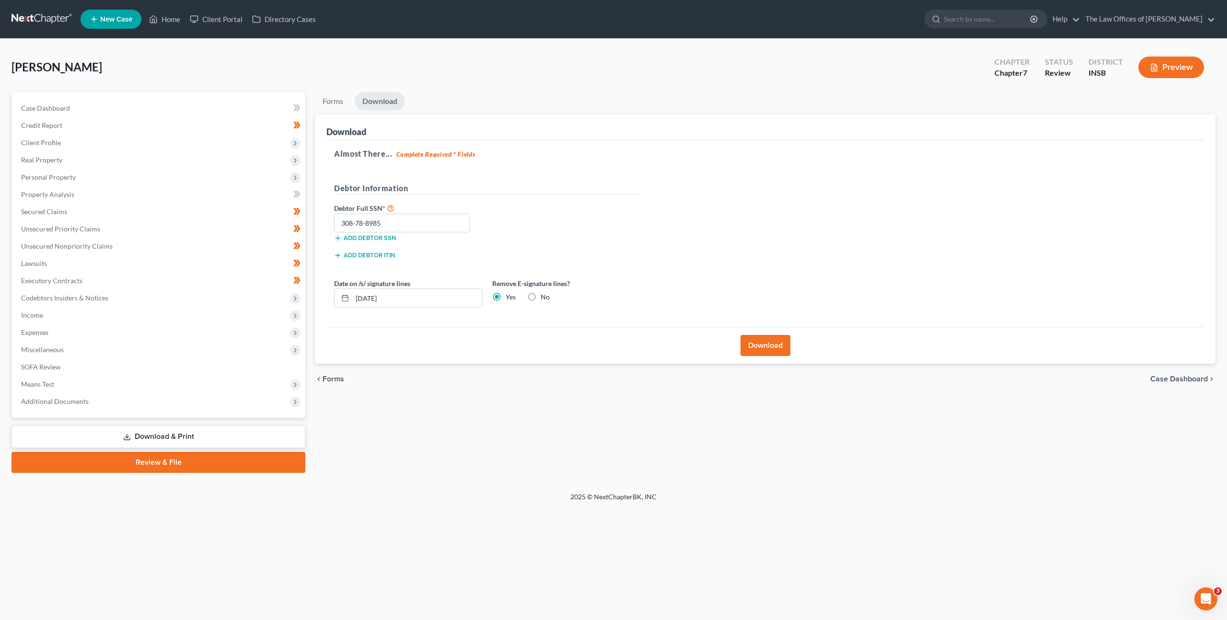
click at [555, 388] on div "chevron_left Forms Case Dashboard chevron_right" at bounding box center [765, 379] width 900 height 31
click at [46, 23] on link at bounding box center [41, 19] width 61 height 17
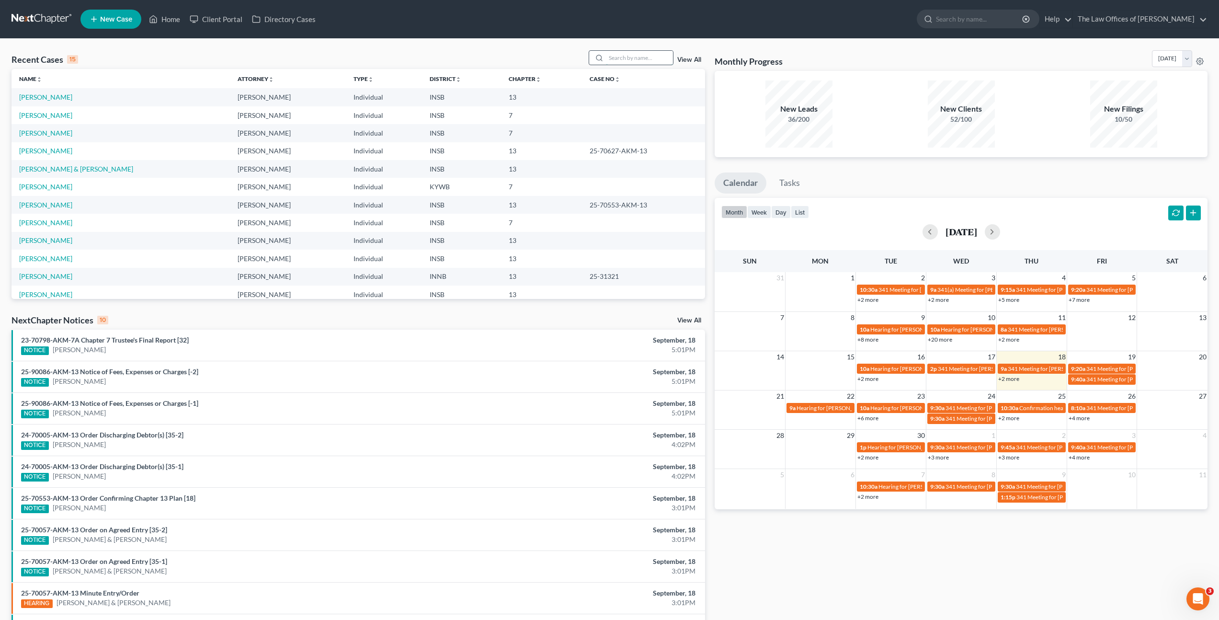
click at [621, 56] on input "search" at bounding box center [639, 58] width 67 height 14
click at [627, 56] on input "search" at bounding box center [639, 58] width 67 height 14
type input "m"
click at [481, 44] on div "Recent Cases 15 View All Name unfold_more expand_more expand_less Attorney unfo…" at bounding box center [609, 355] width 1219 height 633
